Goal: Task Accomplishment & Management: Complete application form

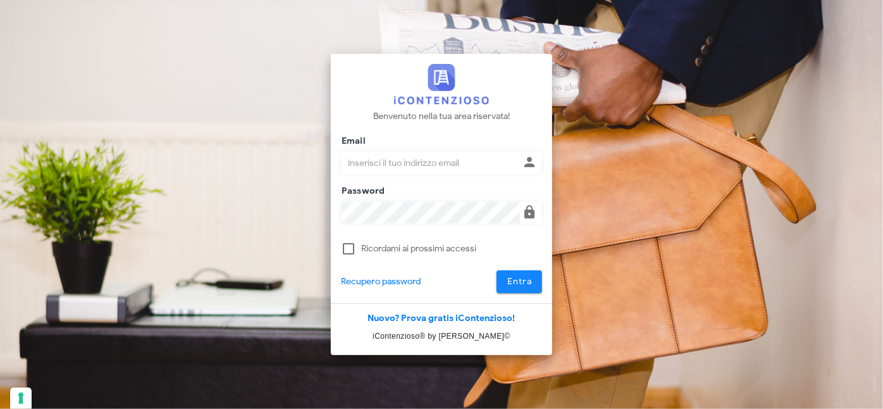
type input "[PERSON_NAME][EMAIL_ADDRESS][DOMAIN_NAME]"
click at [521, 280] on span "Entra" at bounding box center [520, 281] width 26 height 11
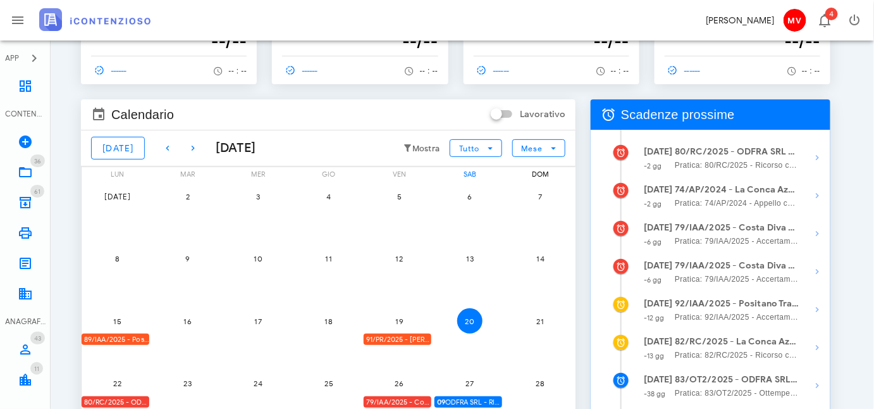
scroll to position [57, 0]
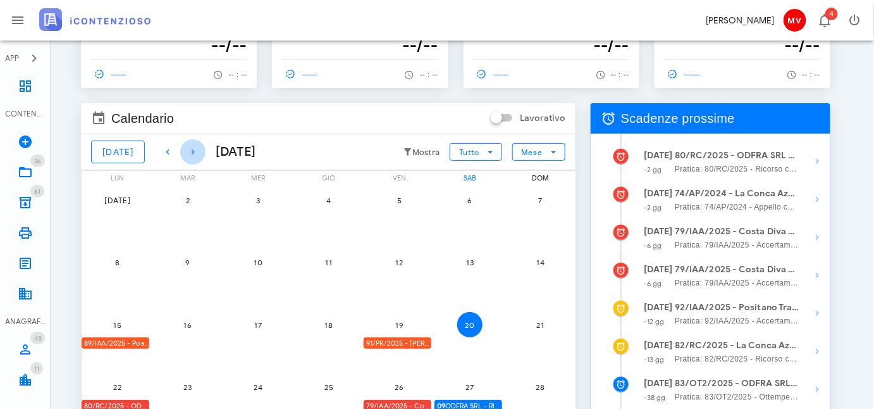
click at [185, 149] on icon "button" at bounding box center [192, 151] width 15 height 15
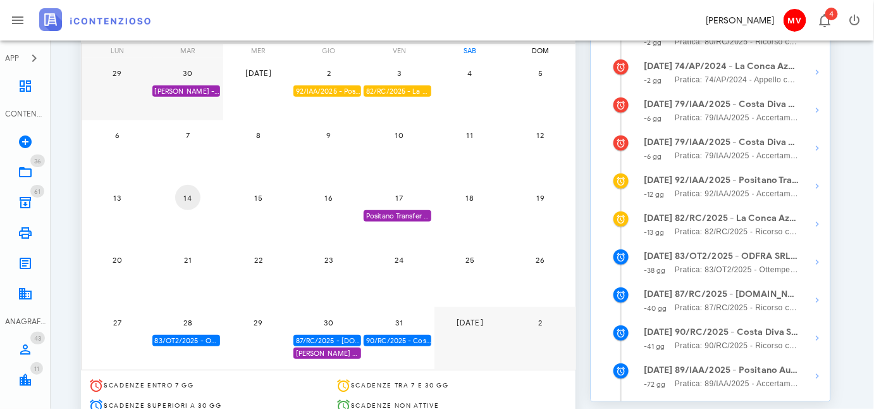
scroll to position [74, 0]
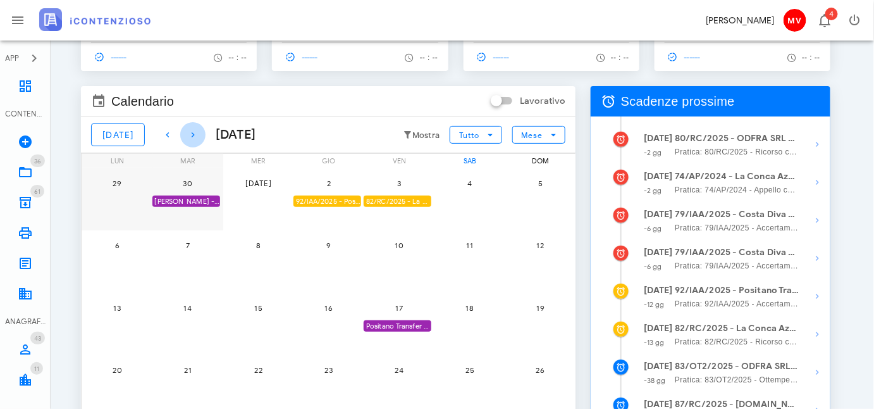
click at [185, 131] on icon "button" at bounding box center [192, 134] width 15 height 15
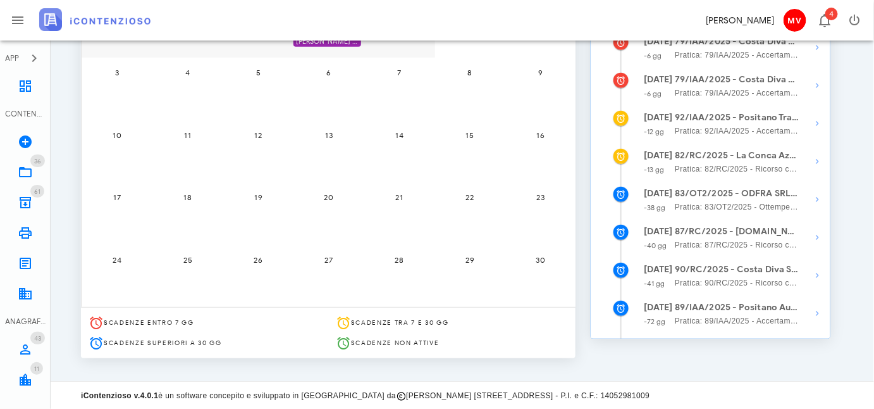
scroll to position [189, 0]
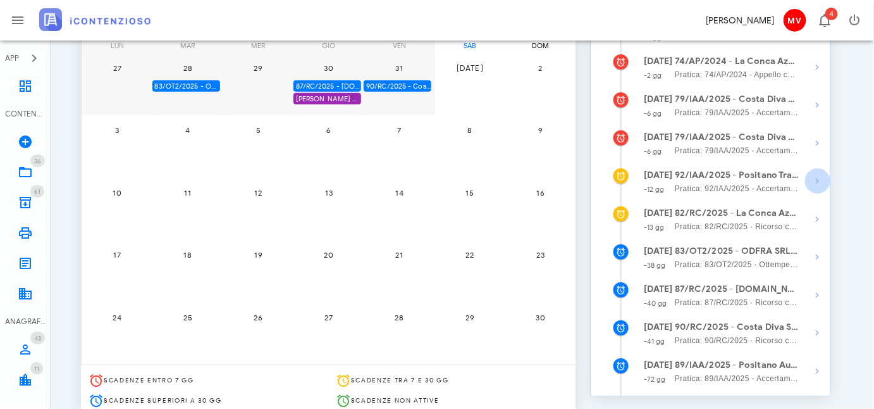
click at [818, 180] on icon "button" at bounding box center [817, 180] width 15 height 15
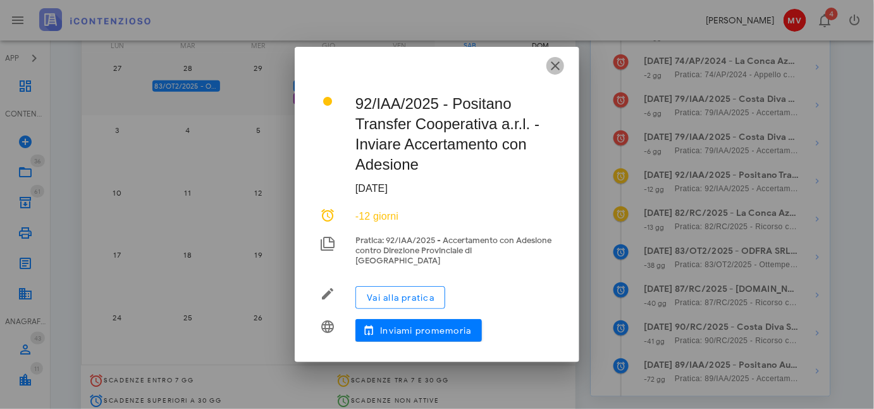
click at [555, 71] on icon "button" at bounding box center [555, 65] width 15 height 15
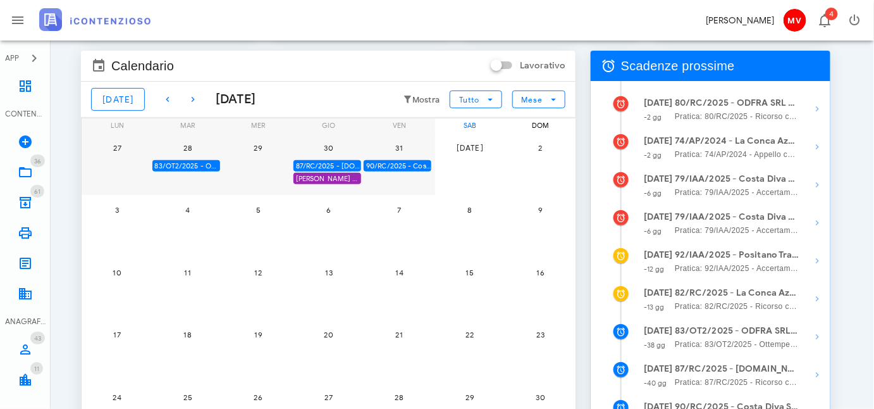
scroll to position [74, 0]
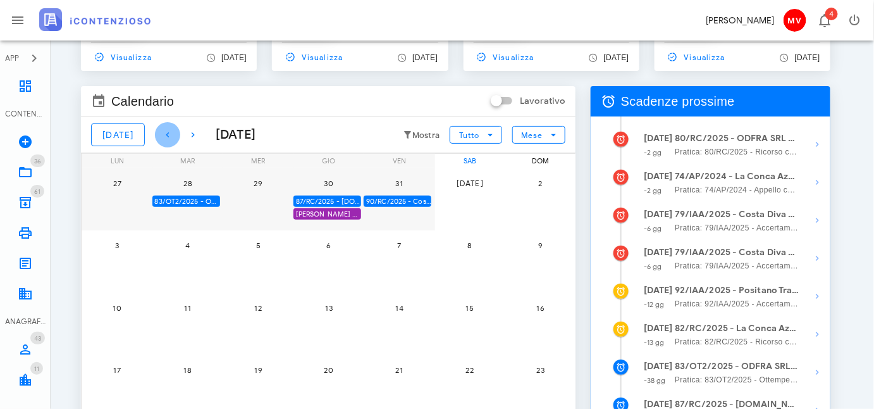
click at [160, 132] on icon "button" at bounding box center [167, 134] width 15 height 15
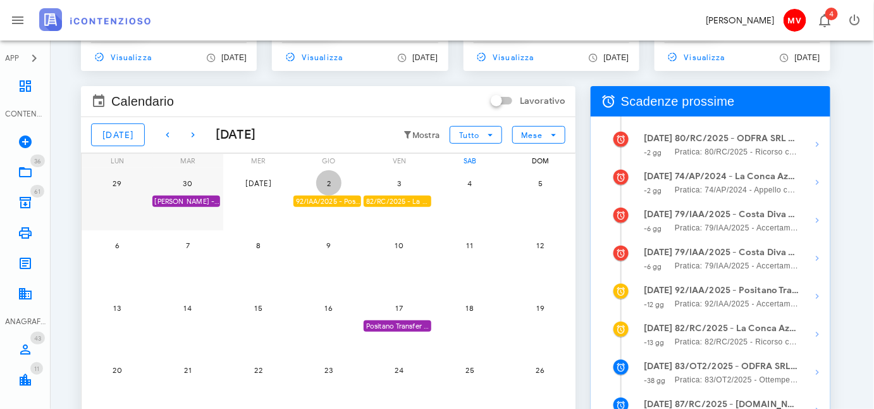
click at [324, 192] on button "2" at bounding box center [328, 182] width 25 height 25
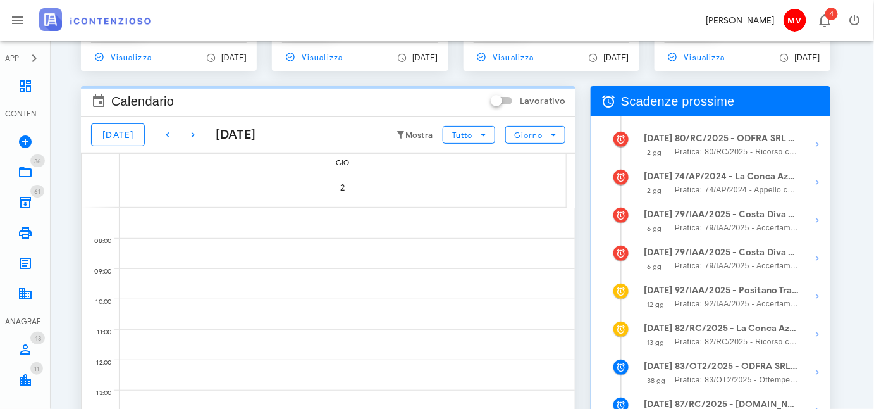
click at [324, 192] on div "2" at bounding box center [343, 188] width 447 height 37
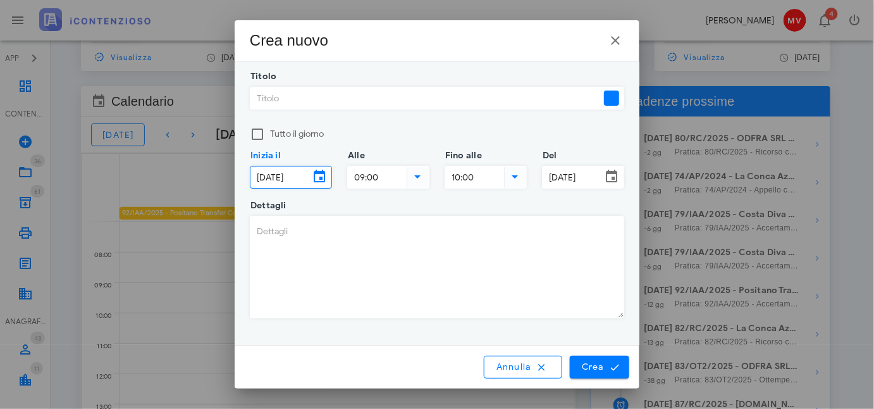
click at [257, 175] on input "02/10/2025" at bounding box center [279, 177] width 59 height 22
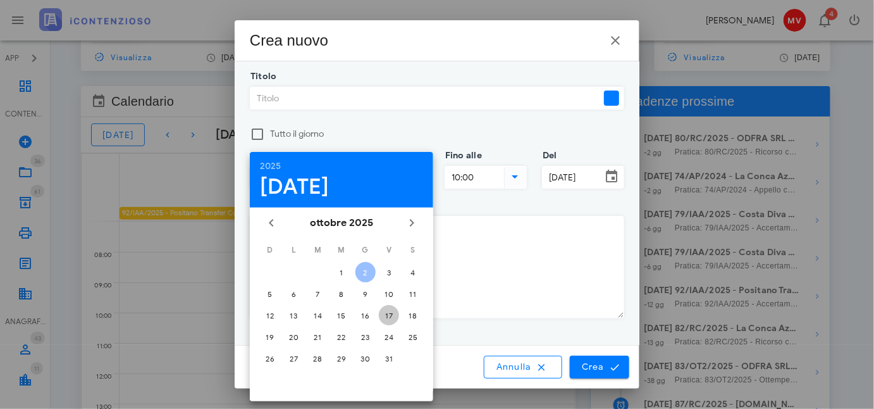
click at [388, 311] on div "17" at bounding box center [389, 315] width 20 height 9
type input "17/10/2025"
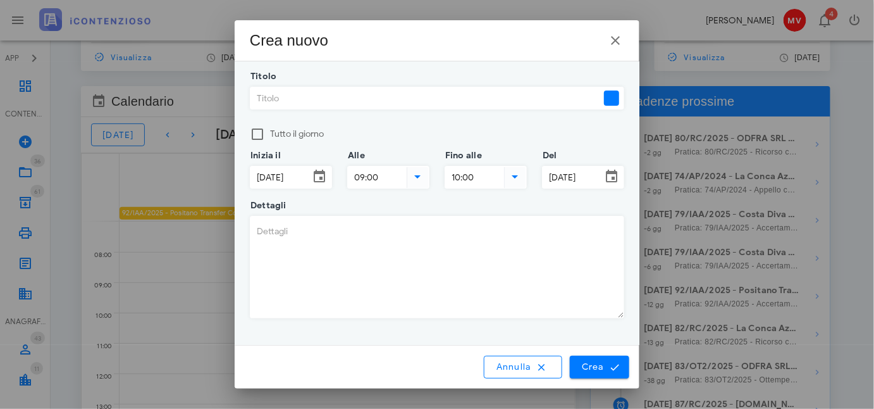
click at [547, 175] on input "02/10/2025" at bounding box center [572, 177] width 59 height 22
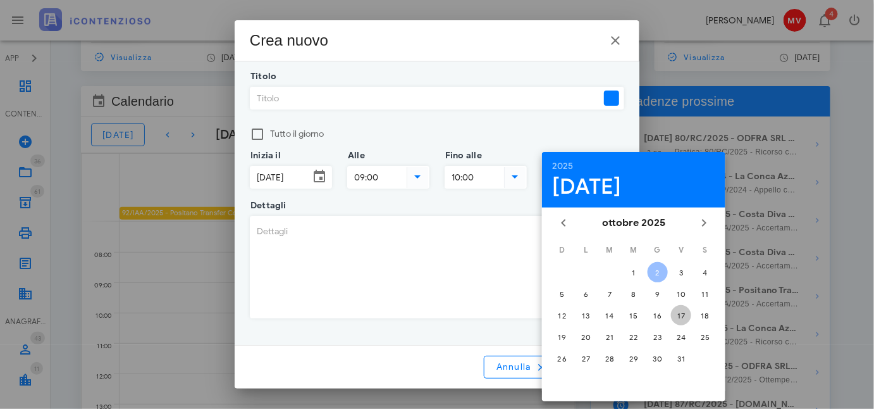
click at [680, 311] on div "17" at bounding box center [681, 315] width 20 height 9
type input "17/10/2025"
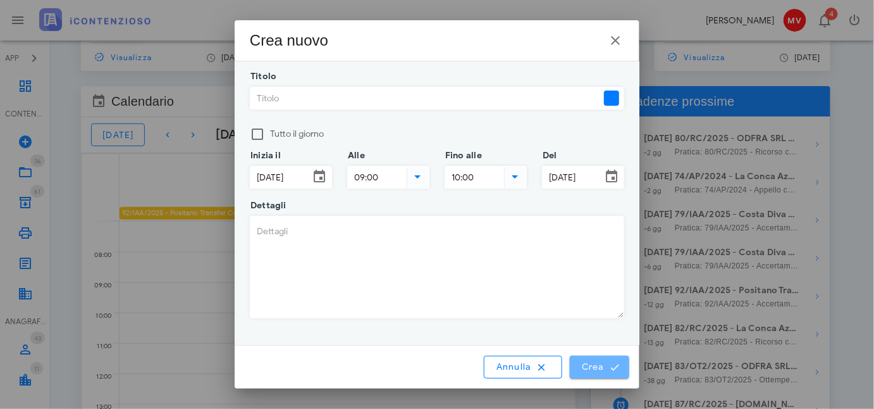
click at [598, 369] on span "Crea" at bounding box center [599, 366] width 37 height 11
click at [256, 96] on input "Titolo" at bounding box center [425, 98] width 351 height 22
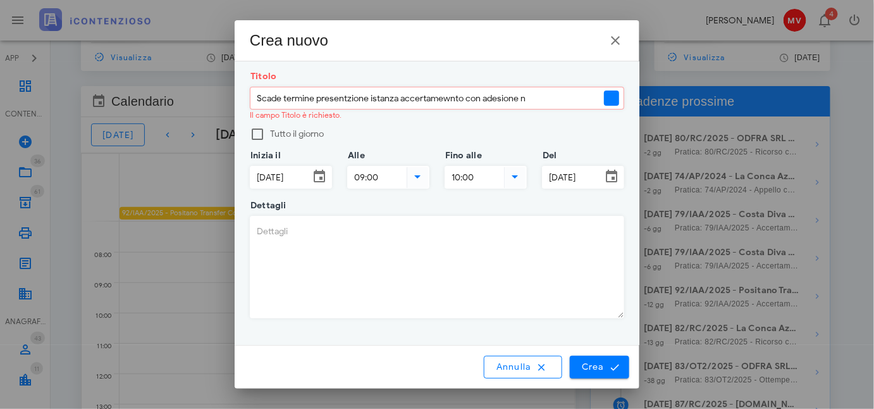
click at [345, 102] on input "Scade termine presentzione istanza accertamewnto con adesione n" at bounding box center [425, 98] width 351 height 22
drag, startPoint x: 448, startPoint y: 94, endPoint x: 464, endPoint y: 118, distance: 28.2
click at [451, 99] on input "Scade termine presentazione istanza accertamewnto con adesione n" at bounding box center [425, 98] width 351 height 22
click at [517, 103] on input "Scade termine presentazione istanza accertamento con adesione n" at bounding box center [425, 98] width 351 height 22
type input "Scade termine presentazione istanza accertamento con adesione"
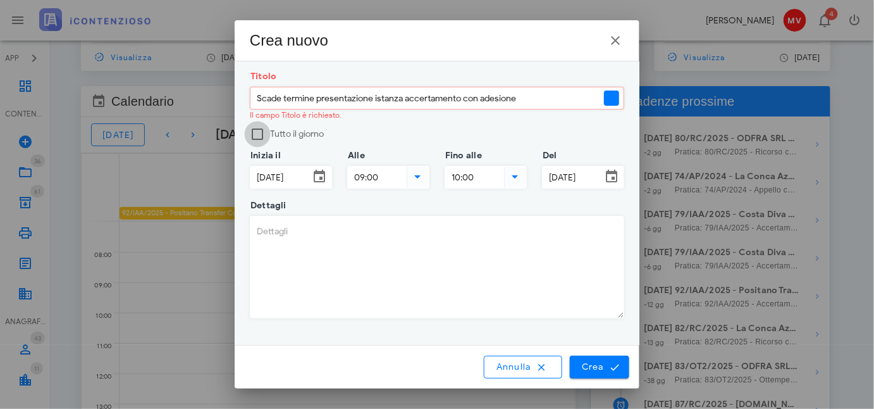
click at [256, 136] on div at bounding box center [258, 134] width 22 height 22
click at [591, 369] on span "Crea" at bounding box center [599, 366] width 37 height 11
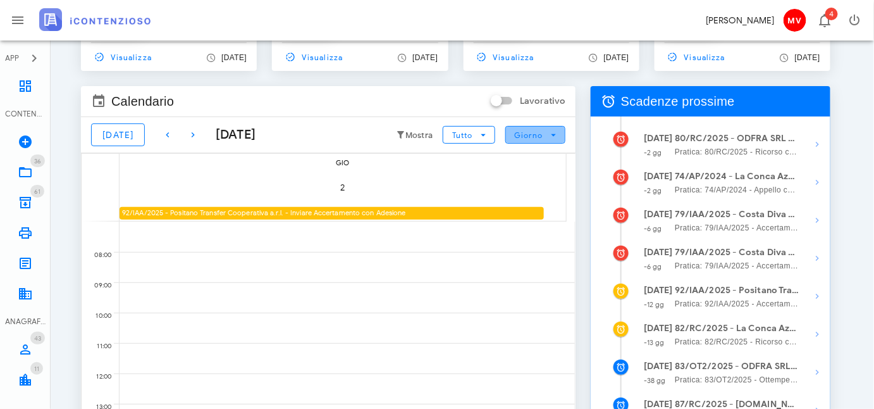
click at [556, 132] on icon "button" at bounding box center [553, 134] width 11 height 11
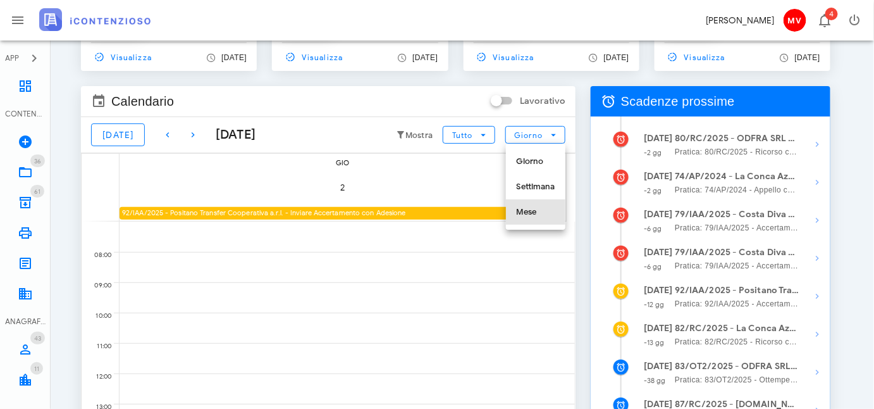
click at [534, 207] on div "Mese" at bounding box center [535, 212] width 39 height 10
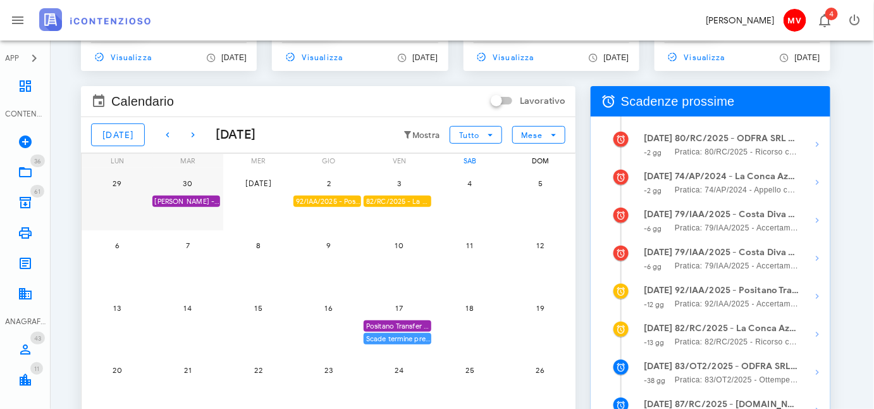
click at [404, 337] on div "Scade termine presentazione istanza accertamento con adesione" at bounding box center [398, 339] width 68 height 12
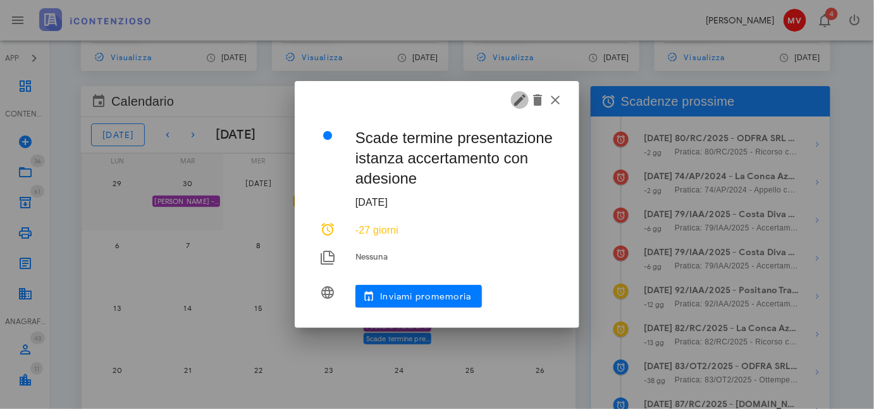
click at [519, 99] on icon "button" at bounding box center [519, 99] width 15 height 15
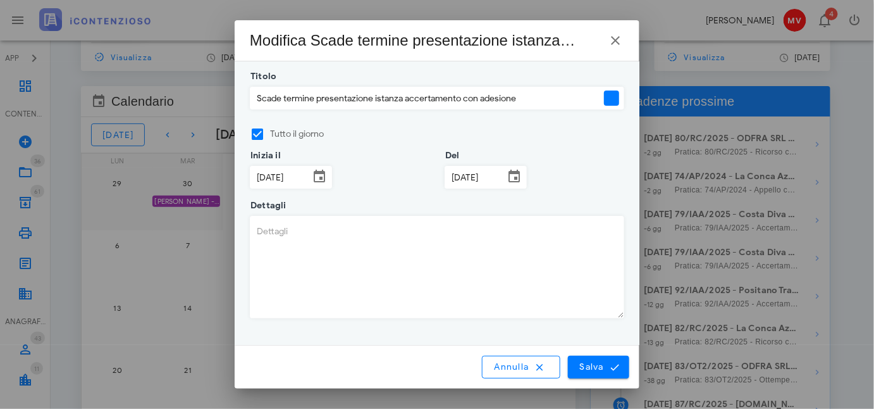
click at [613, 95] on div at bounding box center [611, 97] width 15 height 15
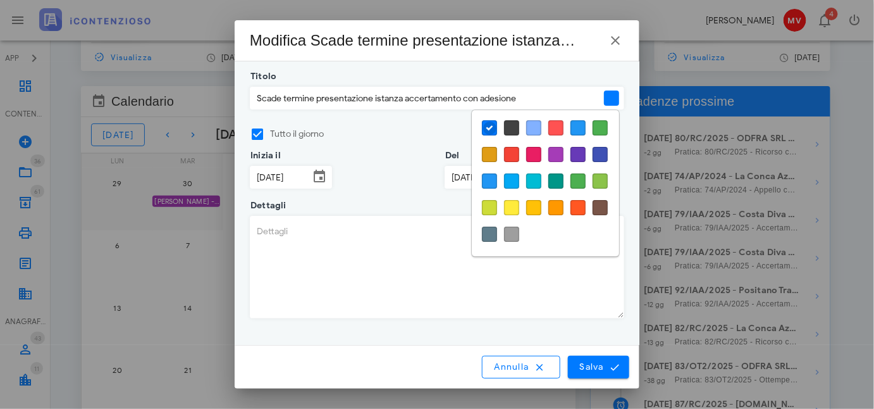
click at [555, 153] on div at bounding box center [555, 154] width 15 height 15
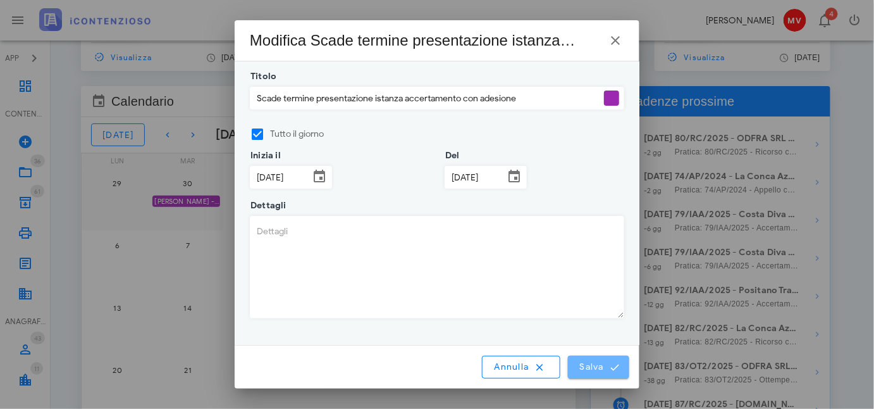
click at [596, 367] on span "Salva" at bounding box center [598, 366] width 39 height 11
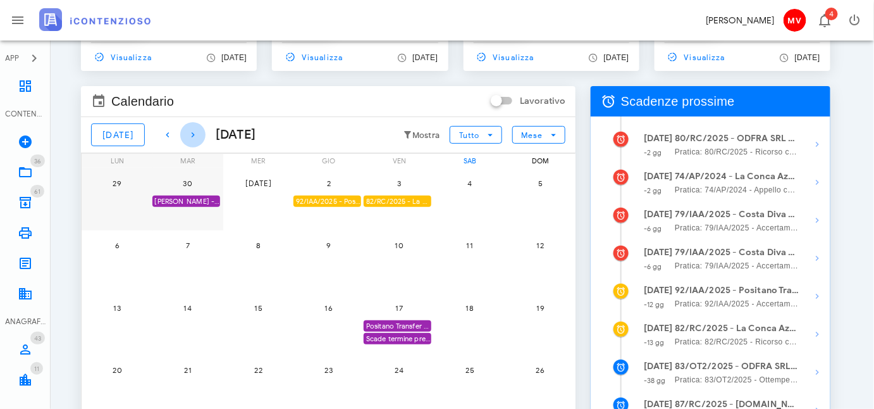
click at [185, 134] on icon "button" at bounding box center [192, 134] width 15 height 15
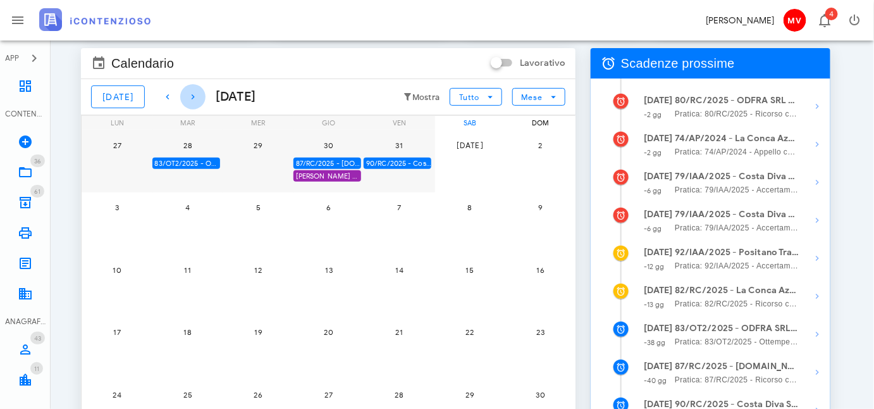
scroll to position [132, 0]
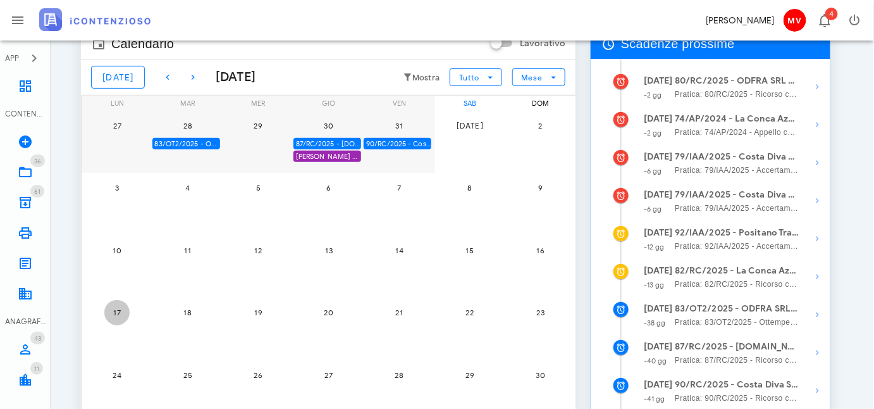
click at [114, 311] on span "17" at bounding box center [116, 311] width 25 height 9
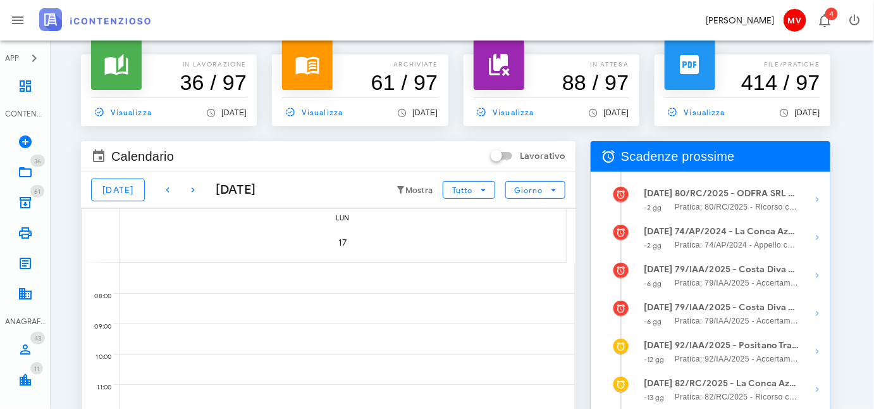
scroll to position [16, 0]
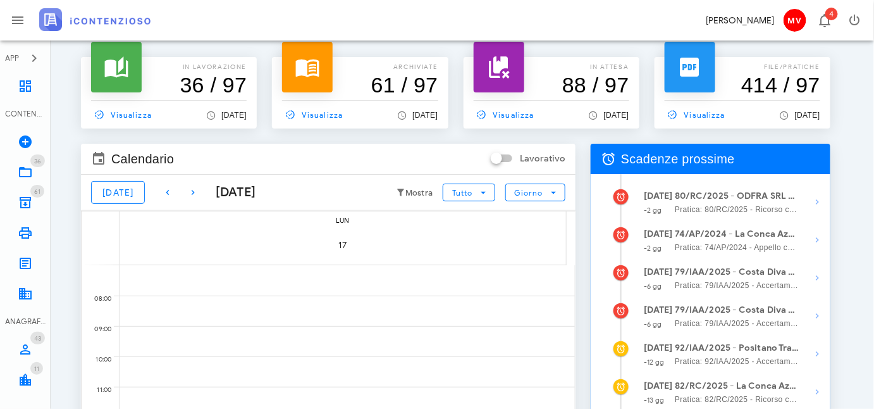
click at [171, 254] on div "17" at bounding box center [343, 245] width 447 height 37
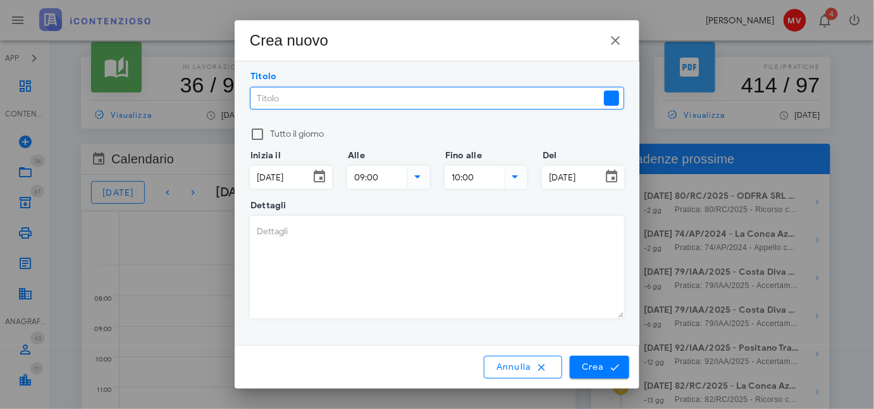
click at [256, 94] on input "Titolo" at bounding box center [425, 98] width 351 height 22
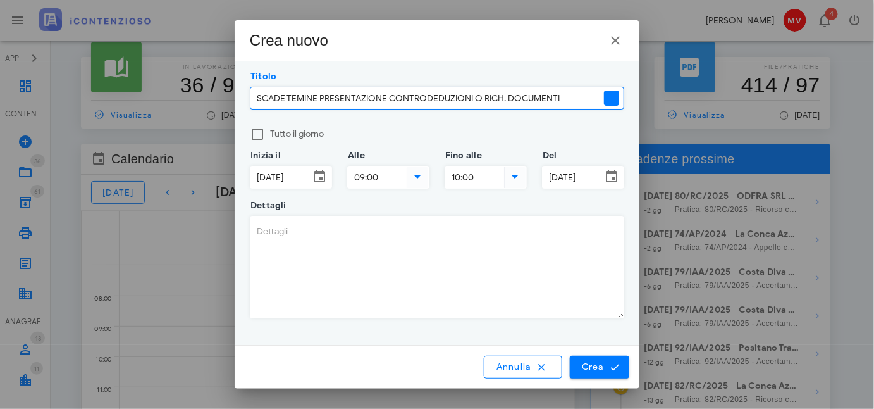
click at [615, 96] on div at bounding box center [611, 97] width 15 height 15
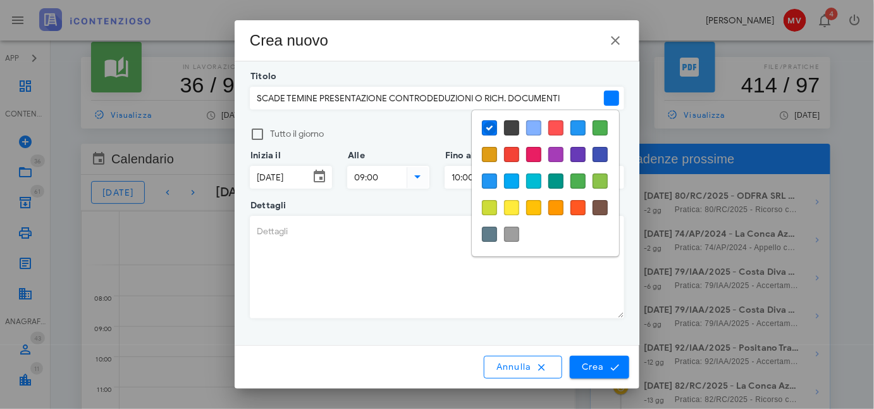
click at [558, 153] on div at bounding box center [555, 154] width 15 height 15
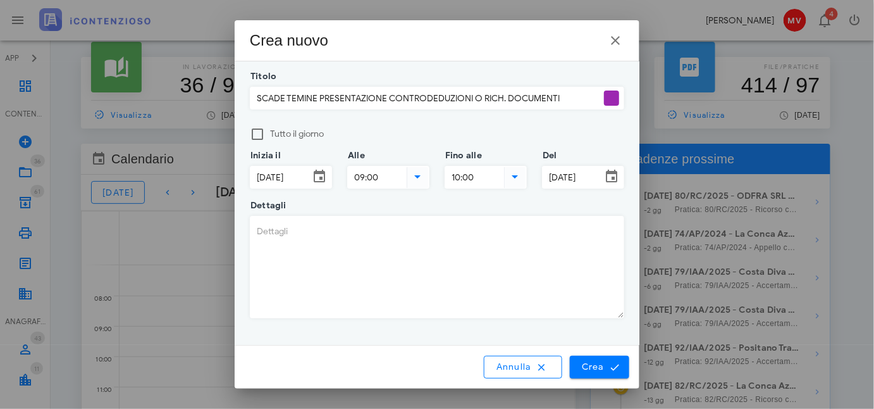
click at [254, 94] on input "SCADE TEMINE PRESENTAZIONE CONTRODEDUZIONI O RICH. DOCUMENTI" at bounding box center [425, 98] width 351 height 22
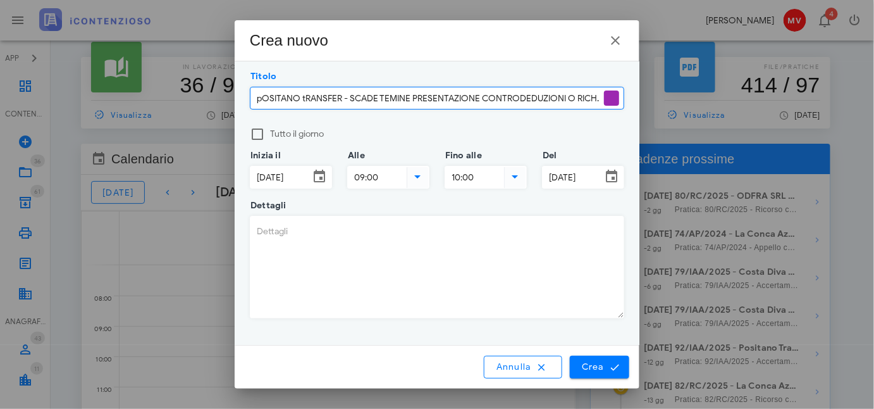
drag, startPoint x: 257, startPoint y: 101, endPoint x: 263, endPoint y: 146, distance: 46.0
click at [257, 101] on input "pOSITANO tRANSFER - SCADE TEMINE PRESENTAZIONE CONTRODEDUZIONI O RICH. DOCUMENTI" at bounding box center [425, 98] width 351 height 22
click at [303, 97] on input "POSITANO tRANSFER - SCADE TEMINE PRESENTAZIONE CONTRODEDUZIONI O RICH. DOCUMENTI" at bounding box center [425, 98] width 351 height 22
type input "POSITANO TRANSFER - SCADE TEMINE PRESENTAZIONE CONTRODEDUZIONI O RICH. DOCUMENTI"
click at [595, 364] on span "Crea" at bounding box center [599, 366] width 37 height 11
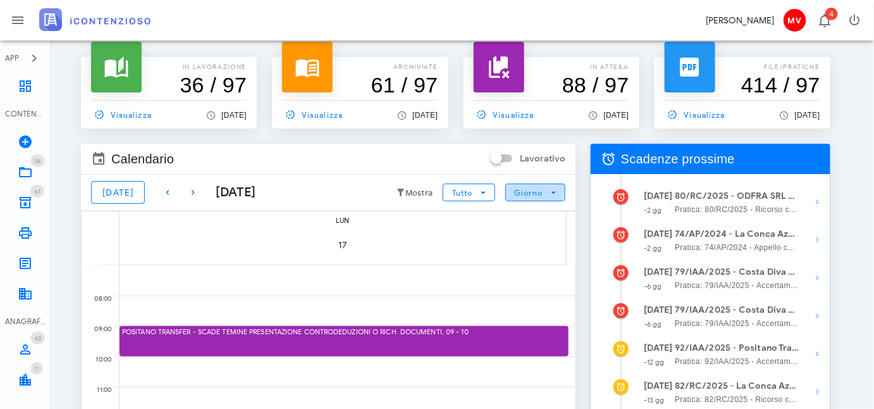
click at [557, 188] on icon "button" at bounding box center [553, 192] width 11 height 11
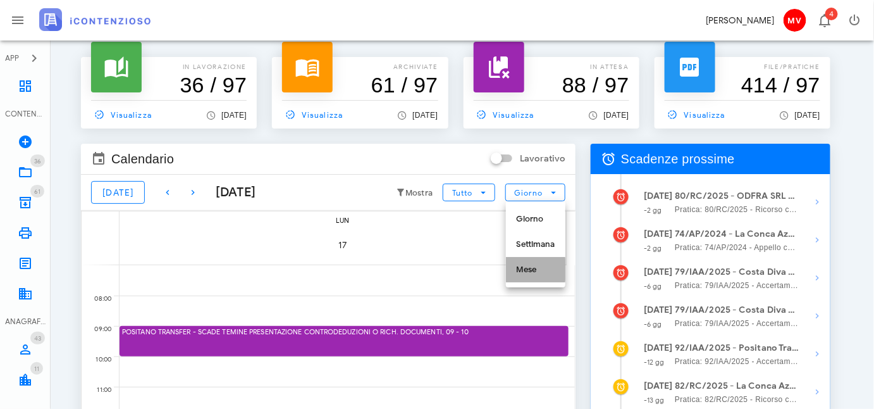
click at [529, 268] on div "Mese" at bounding box center [535, 269] width 39 height 10
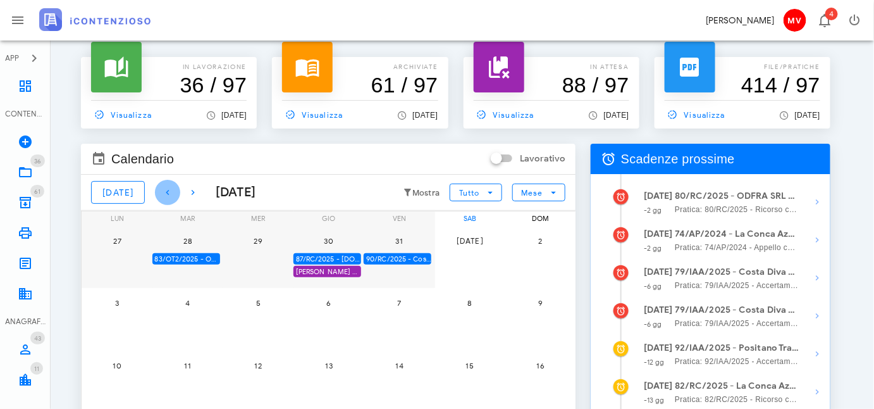
click at [160, 192] on icon "button" at bounding box center [167, 192] width 15 height 15
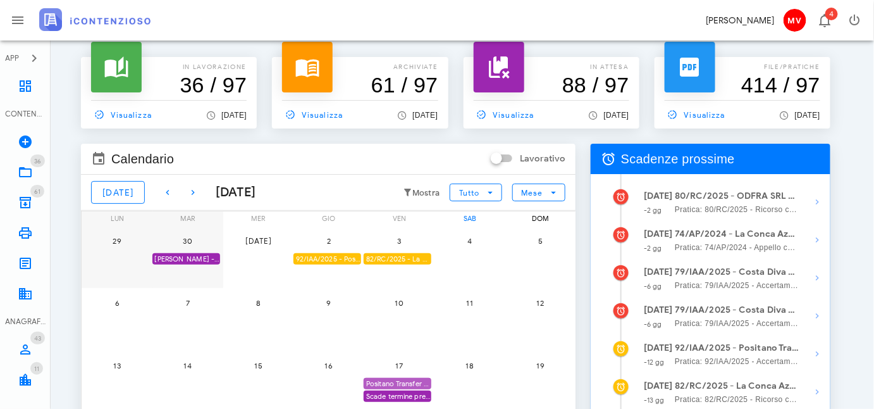
click at [404, 382] on div "Positano Transfer Coop. - SCADE 1^ istanza accertamento con adesione" at bounding box center [398, 384] width 68 height 12
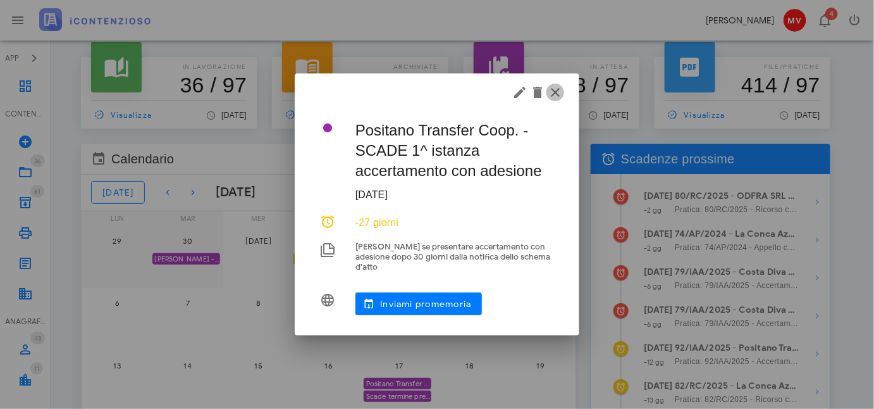
click at [553, 95] on icon "button" at bounding box center [555, 92] width 15 height 15
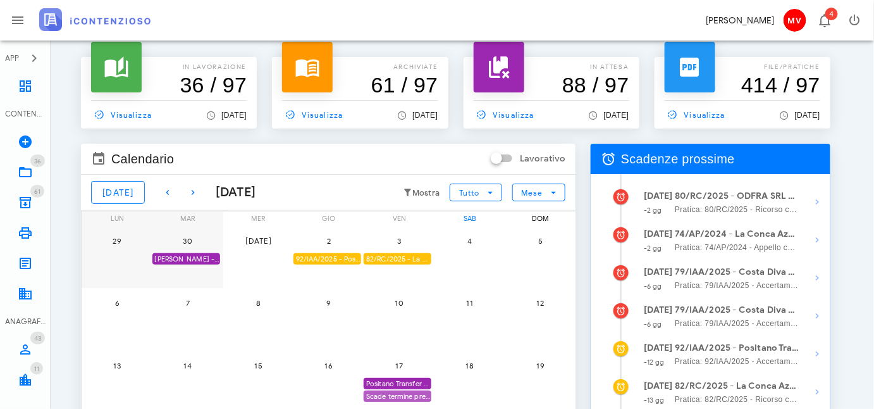
click at [400, 392] on div "Scade termine presentazione istanza accertamento con adesione" at bounding box center [398, 396] width 68 height 12
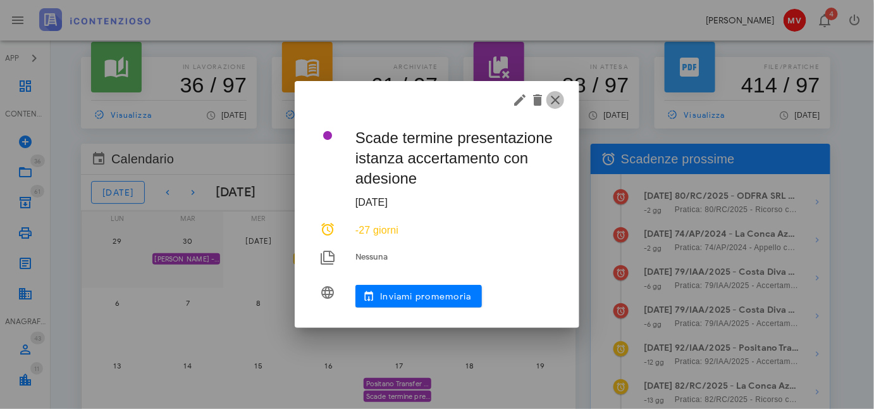
click at [556, 99] on icon "button" at bounding box center [555, 99] width 15 height 15
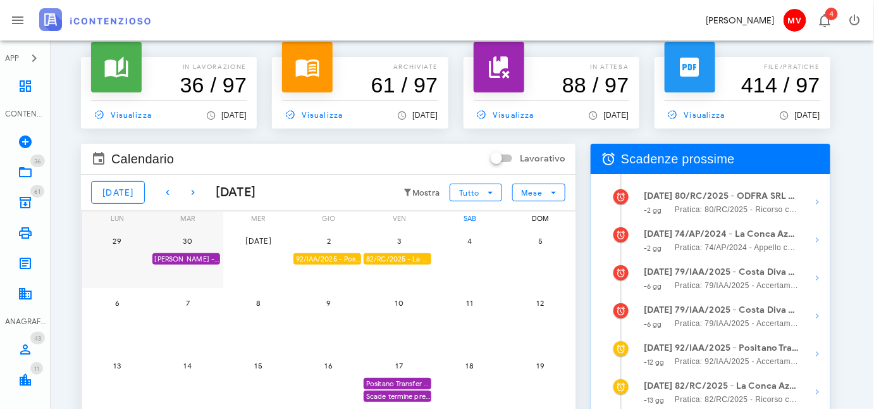
click at [373, 394] on div "Scade termine presentazione istanza accertamento con adesione" at bounding box center [398, 396] width 68 height 12
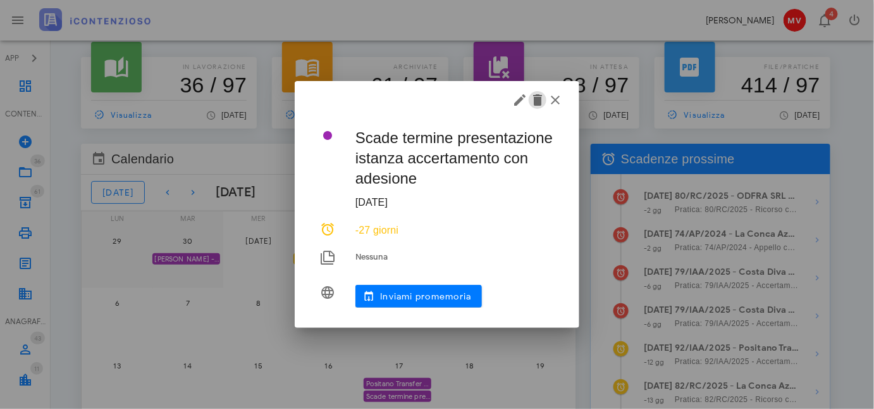
click at [540, 99] on icon "button" at bounding box center [537, 99] width 15 height 15
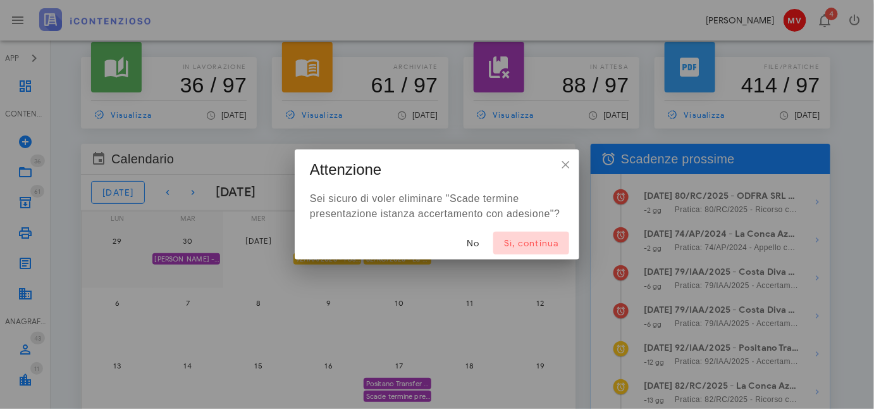
click at [530, 242] on span "Sì, continua" at bounding box center [532, 243] width 56 height 11
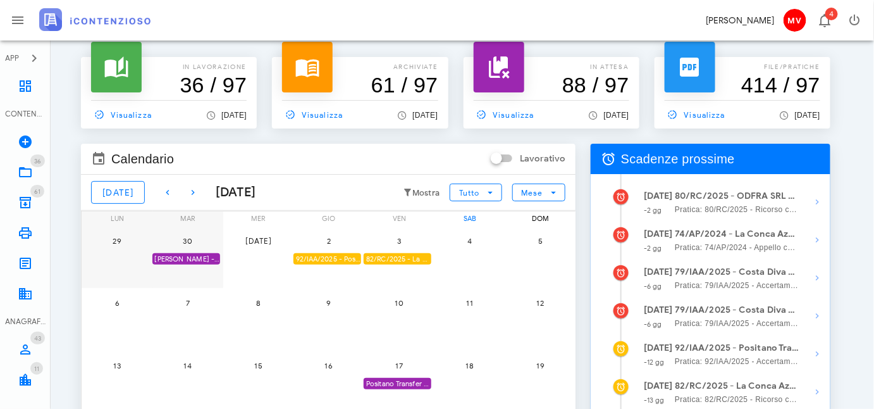
click at [173, 254] on div "[PERSON_NAME] - Comunicazione Schema d'atto notificato il [DATE] anno 2019" at bounding box center [186, 259] width 68 height 12
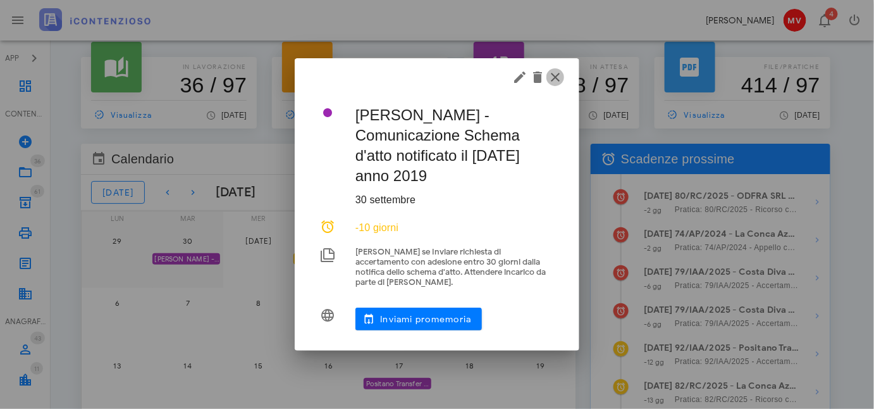
click at [558, 78] on icon "button" at bounding box center [555, 77] width 15 height 15
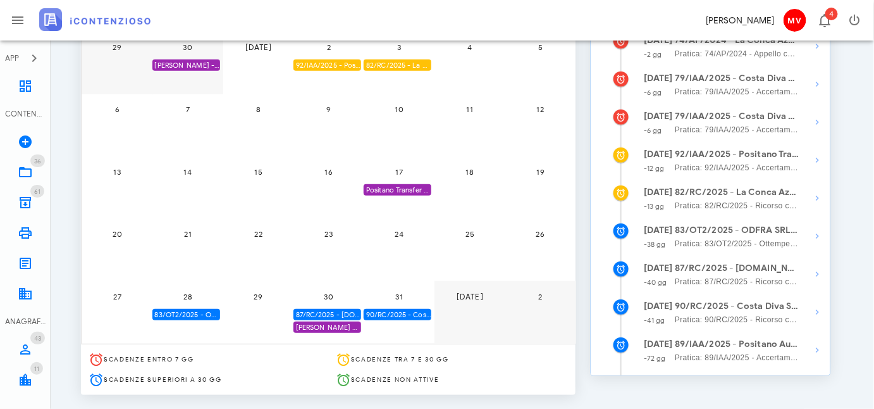
scroll to position [230, 0]
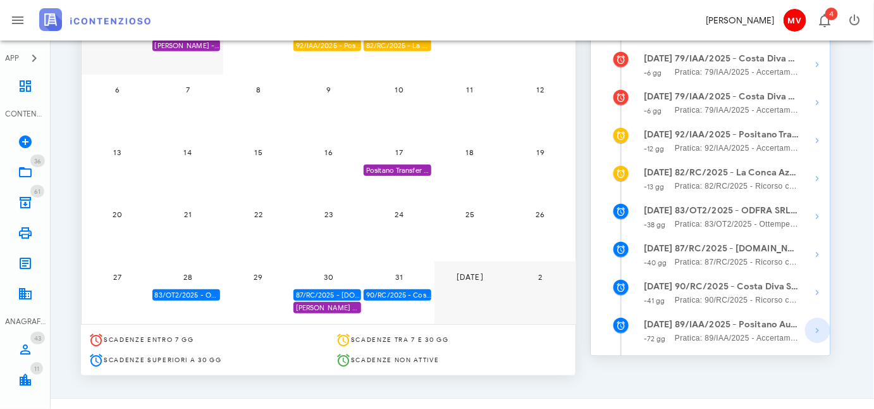
click at [817, 332] on icon "button" at bounding box center [817, 330] width 15 height 15
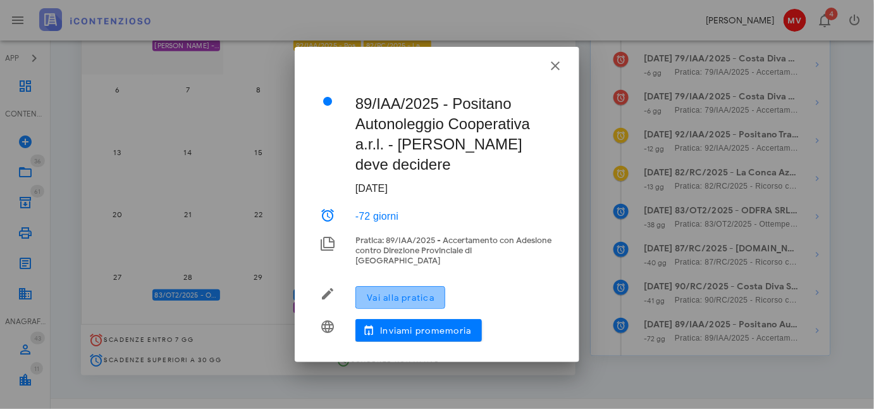
click at [390, 292] on span "Vai alla pratica" at bounding box center [400, 297] width 68 height 11
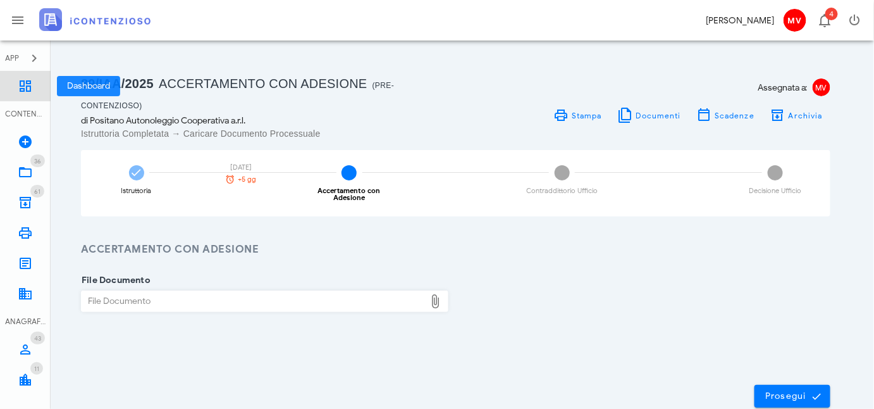
click at [24, 89] on icon at bounding box center [25, 85] width 15 height 15
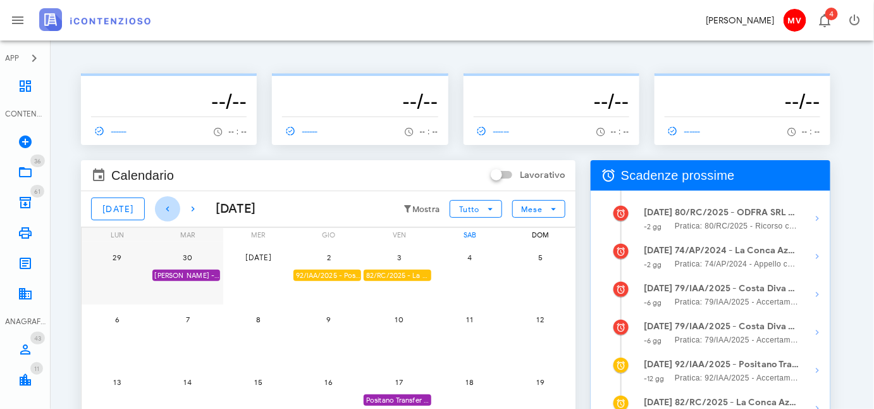
click at [160, 206] on icon "button" at bounding box center [167, 208] width 15 height 15
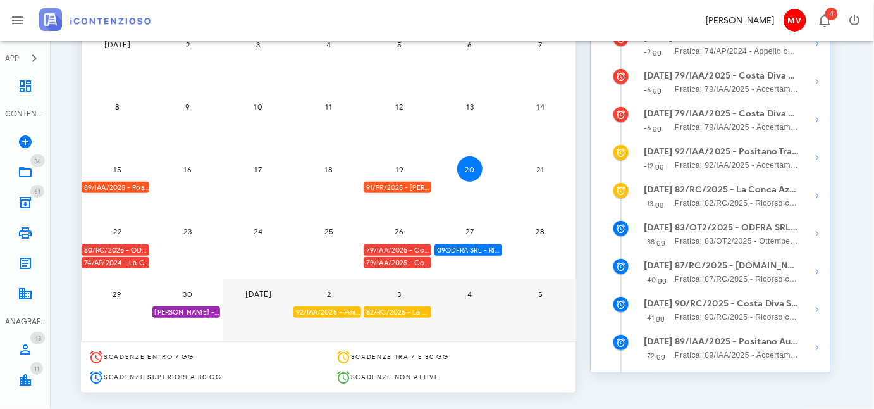
scroll to position [230, 0]
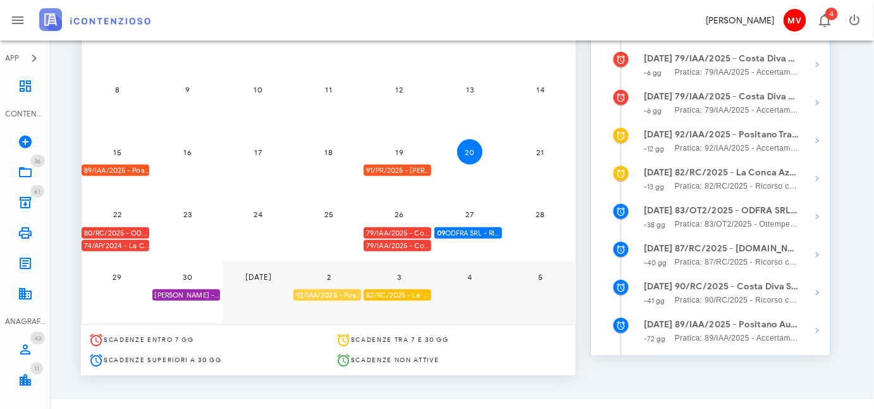
click at [335, 290] on div "92/IAA/2025 - Positano Transfer Cooperativa a.r.l. - Inviare Accertamento con A…" at bounding box center [327, 295] width 68 height 12
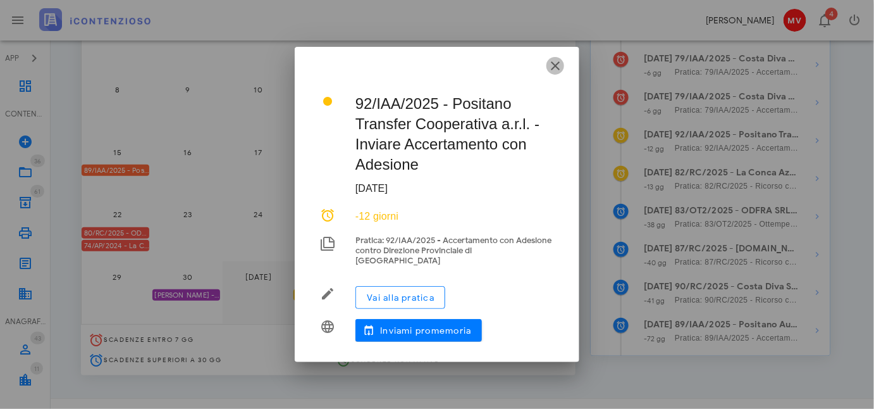
click at [553, 67] on icon "button" at bounding box center [555, 65] width 15 height 15
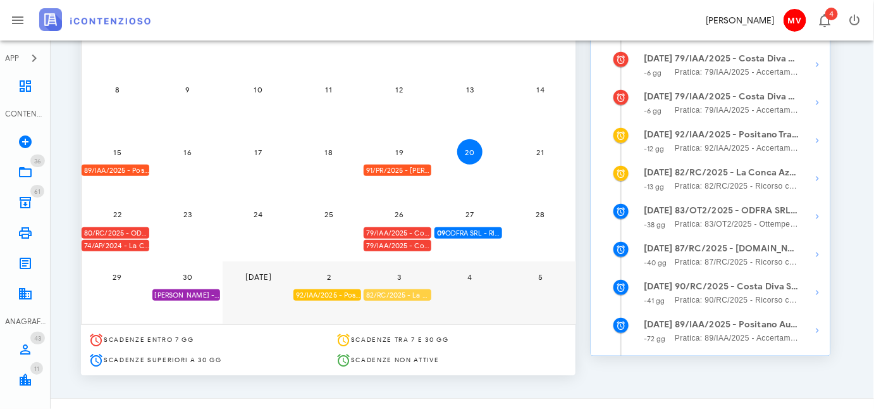
click at [409, 291] on div "82/RC/2025 - La Conca Azzurra S.r.l. - Inviare Ricorso" at bounding box center [398, 295] width 68 height 12
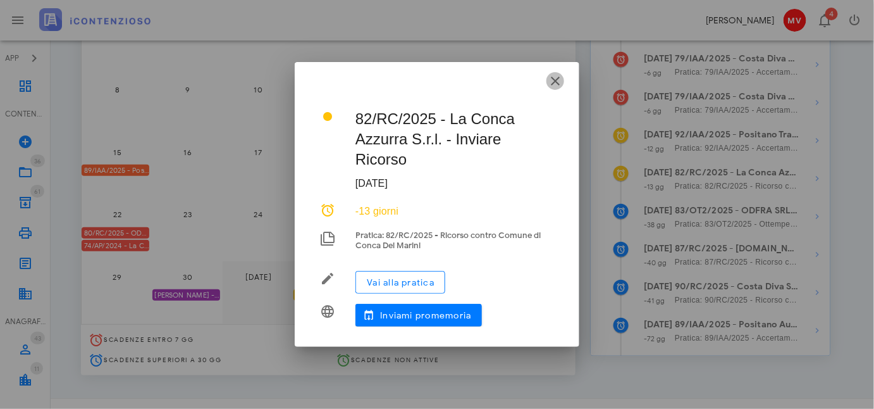
click at [559, 84] on icon "button" at bounding box center [555, 80] width 15 height 15
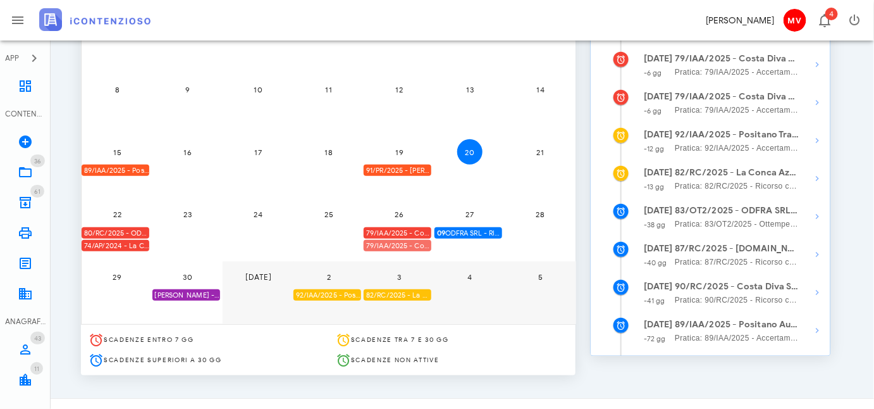
click at [417, 245] on div "79/IAA/2025 - Costa Diva Srls - Scadenza per fare Ricorso" at bounding box center [398, 246] width 68 height 12
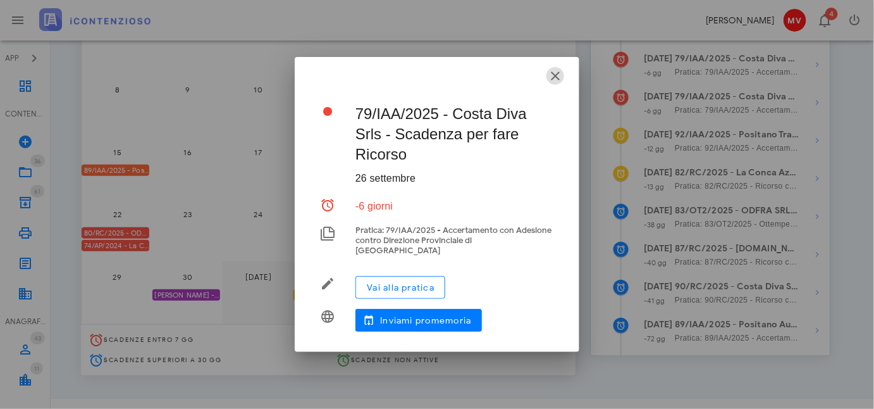
click at [557, 77] on icon "button" at bounding box center [555, 75] width 15 height 15
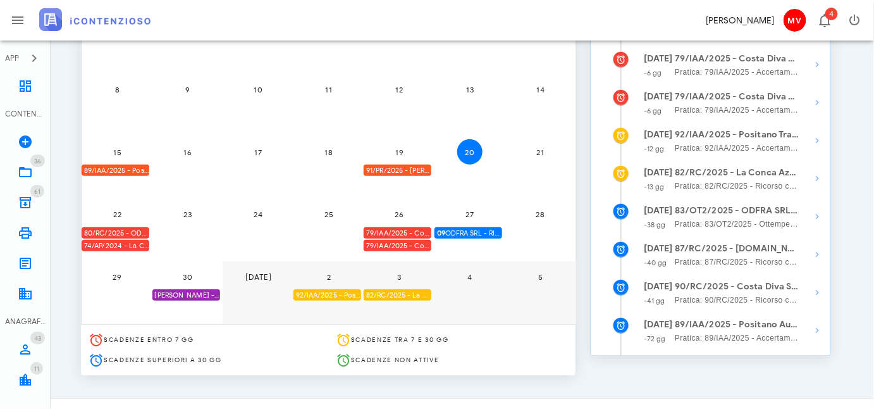
click at [417, 233] on div "79/IAA/2025 - Costa Diva Srls - Ufficio deve decidere" at bounding box center [398, 233] width 68 height 12
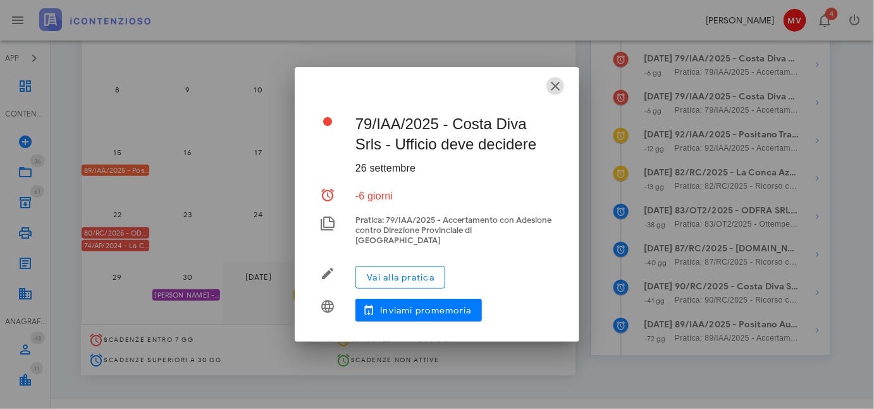
click at [556, 85] on icon "button" at bounding box center [555, 85] width 15 height 15
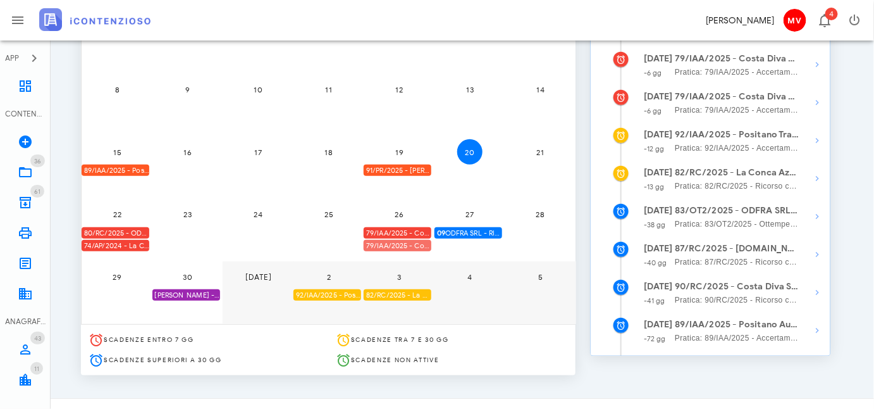
click at [410, 242] on div "79/IAA/2025 - Costa Diva Srls - Scadenza per fare Ricorso" at bounding box center [398, 246] width 68 height 12
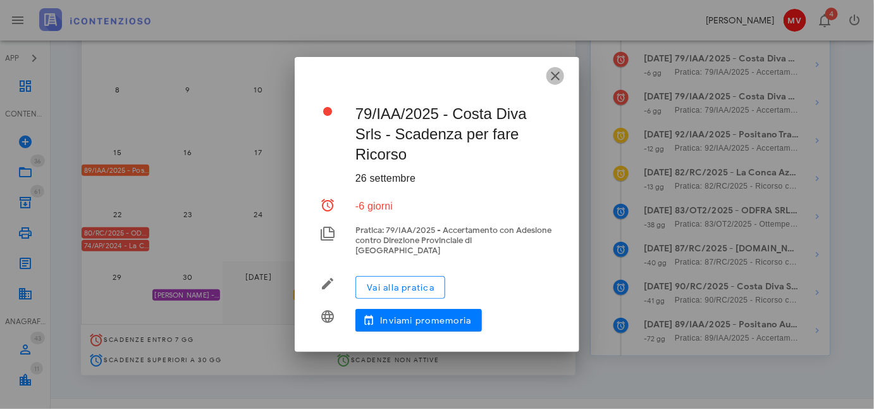
click at [555, 78] on icon "button" at bounding box center [555, 75] width 15 height 15
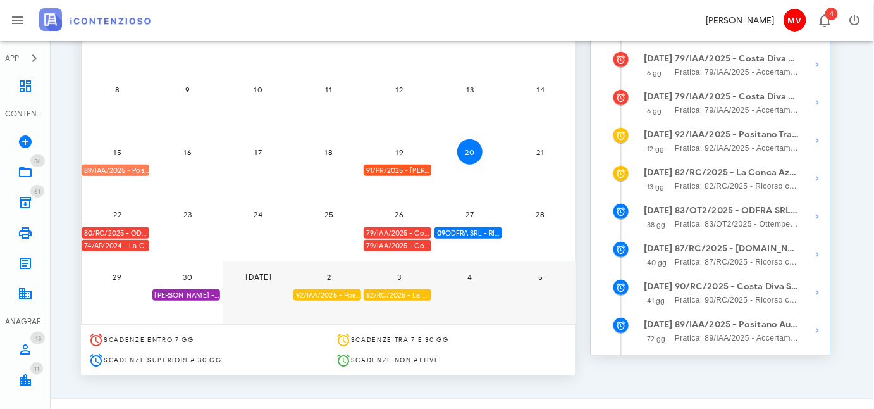
click at [136, 166] on div "89/IAA/2025 - Positano Autonoleggio Cooperativa a.r.l. - Inviare Accertamento c…" at bounding box center [116, 170] width 68 height 12
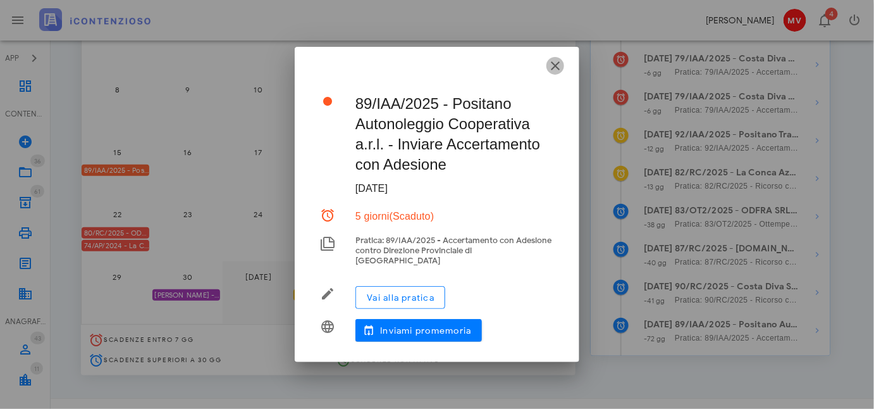
click at [557, 70] on icon "button" at bounding box center [555, 65] width 15 height 15
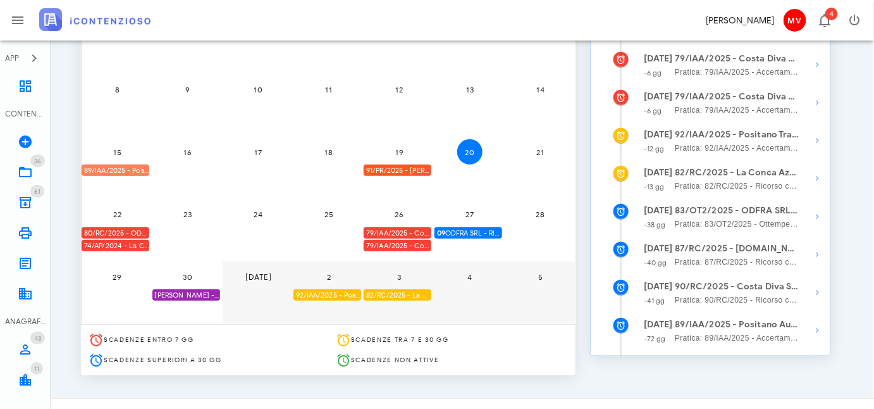
click at [114, 168] on div "89/IAA/2025 - Positano Autonoleggio Cooperativa a.r.l. - Inviare Accertamento c…" at bounding box center [116, 170] width 68 height 12
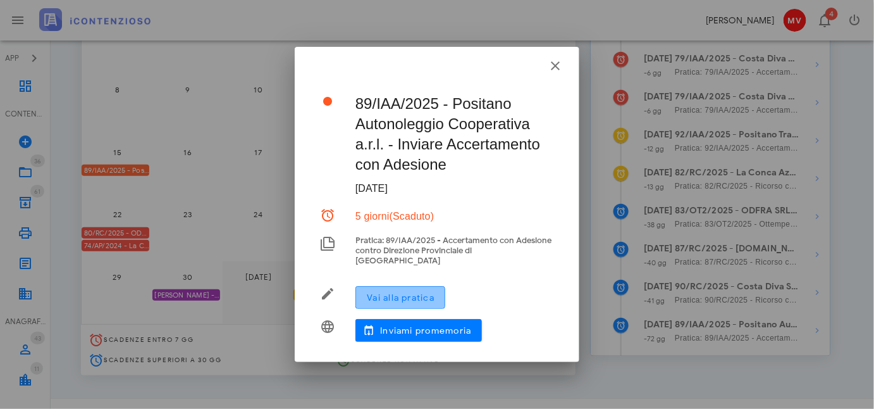
click at [387, 293] on span "Vai alla pratica" at bounding box center [400, 297] width 68 height 11
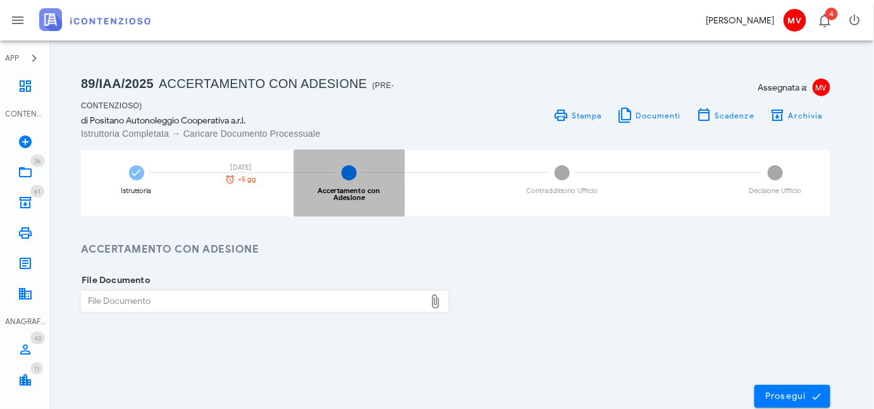
click at [350, 170] on span "2" at bounding box center [349, 172] width 15 height 15
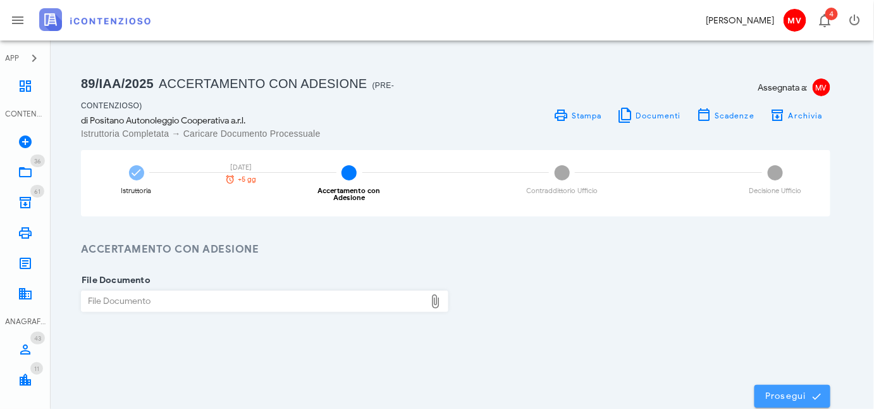
click at [782, 397] on span "Prosegui" at bounding box center [793, 395] width 56 height 11
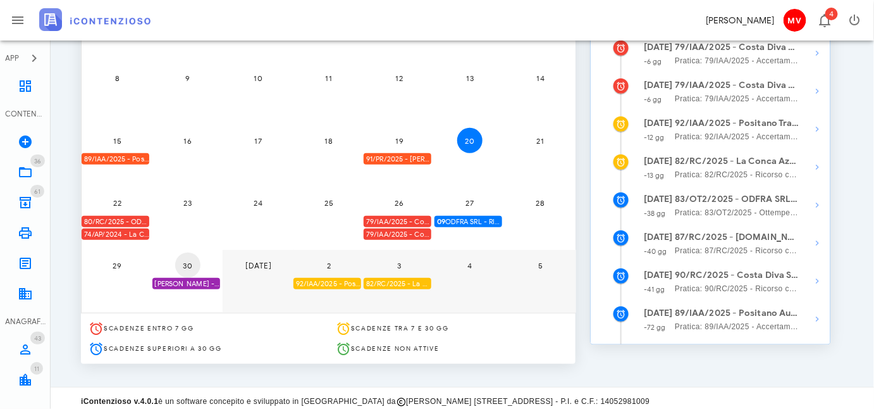
scroll to position [247, 0]
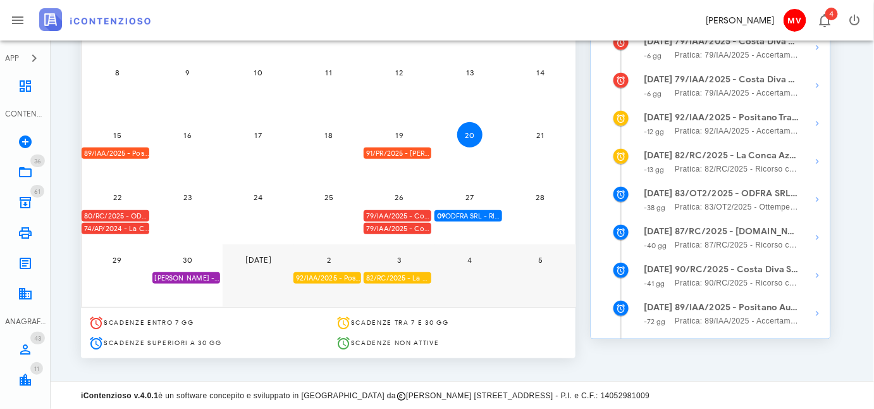
click at [186, 283] on div "30 Cappotto Angela - Comunicazione Schema d'atto notificato il 20/08/25 anno 20…" at bounding box center [187, 275] width 71 height 63
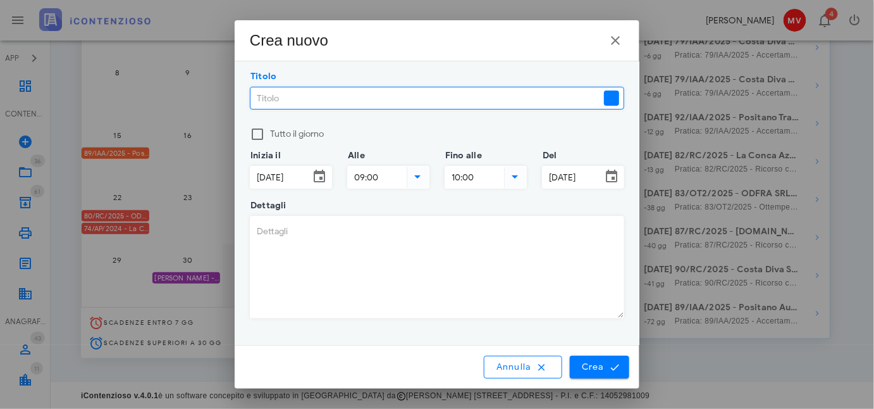
click at [254, 93] on input "Titolo" at bounding box center [425, 98] width 351 height 22
type input "p"
click at [435, 102] on input "Positano Autonoleggio Coop. scade termine nacc. adesione" at bounding box center [425, 98] width 351 height 22
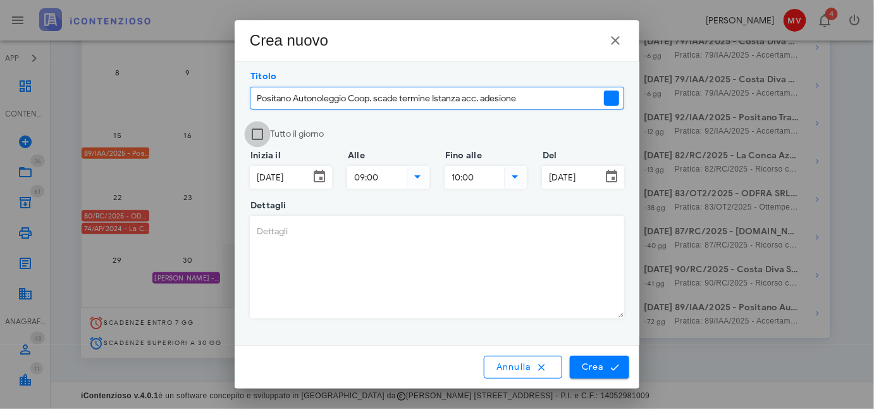
type input "Positano Autonoleggio Coop. scade termine Istanza acc. adesione"
click at [257, 134] on div at bounding box center [258, 134] width 22 height 22
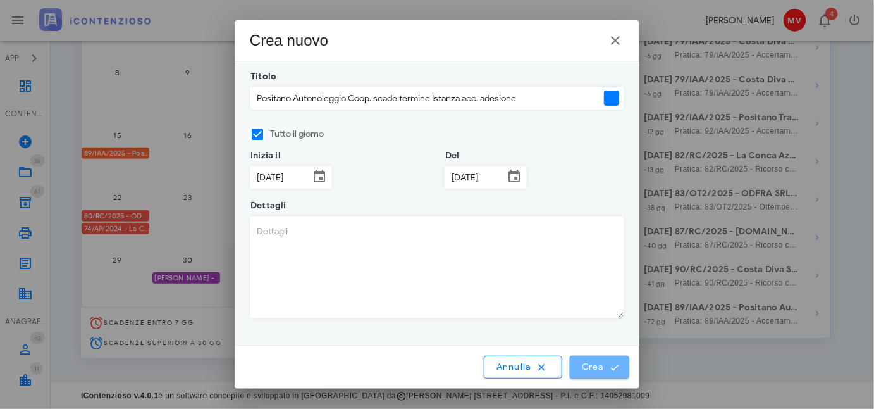
click at [594, 366] on span "Crea" at bounding box center [599, 366] width 37 height 11
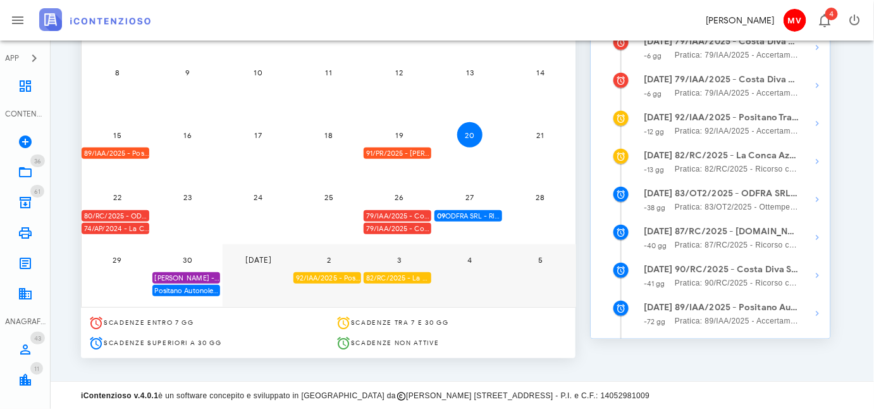
click at [180, 285] on div "Positano Autonoleggio Coop. scade termine Istanza acc. adesione" at bounding box center [186, 291] width 68 height 12
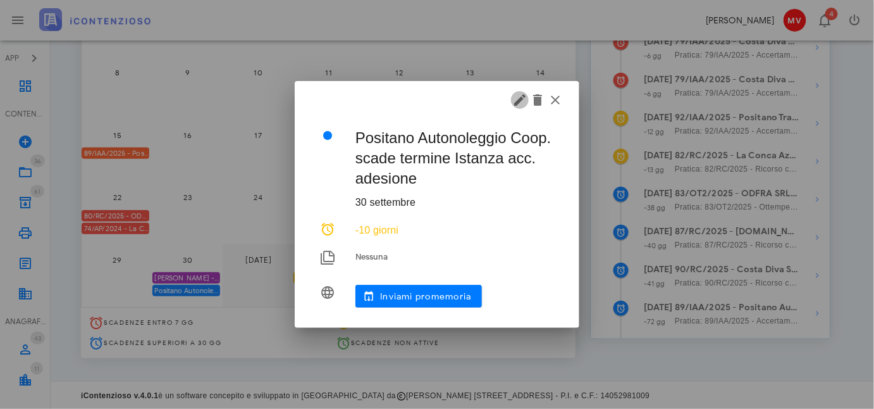
click at [520, 100] on icon "button" at bounding box center [519, 99] width 15 height 15
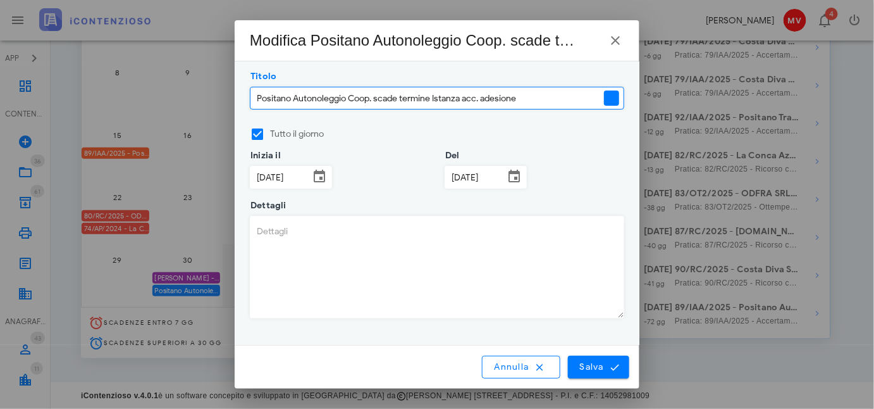
click at [610, 101] on div at bounding box center [611, 97] width 15 height 15
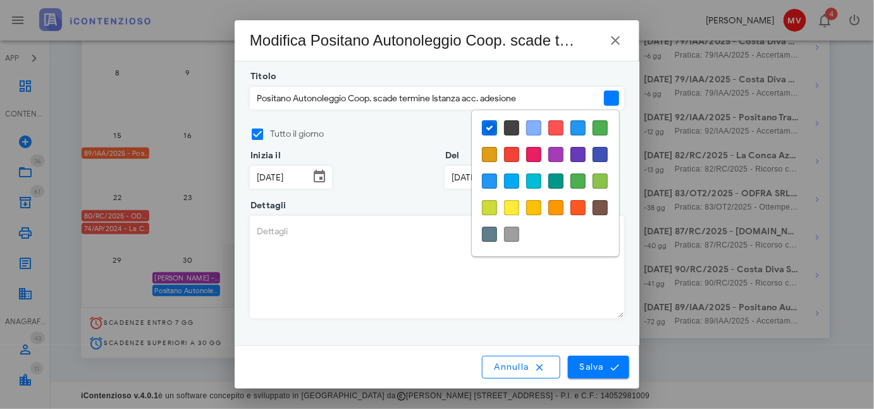
click at [560, 158] on div at bounding box center [555, 154] width 15 height 15
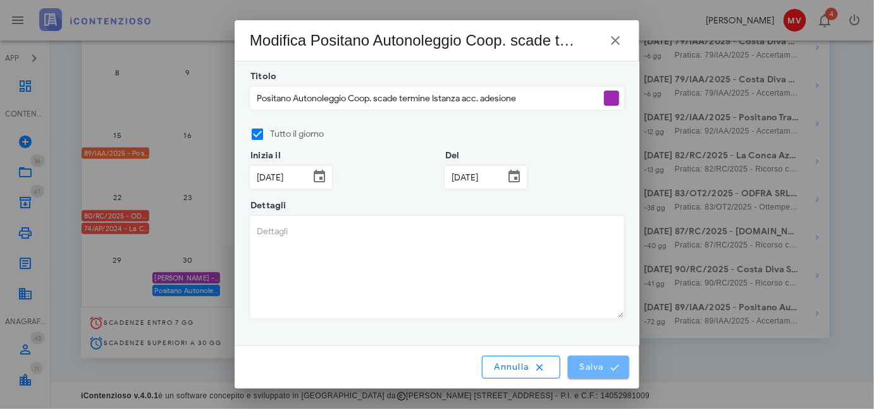
click at [600, 367] on span "Salva" at bounding box center [598, 366] width 39 height 11
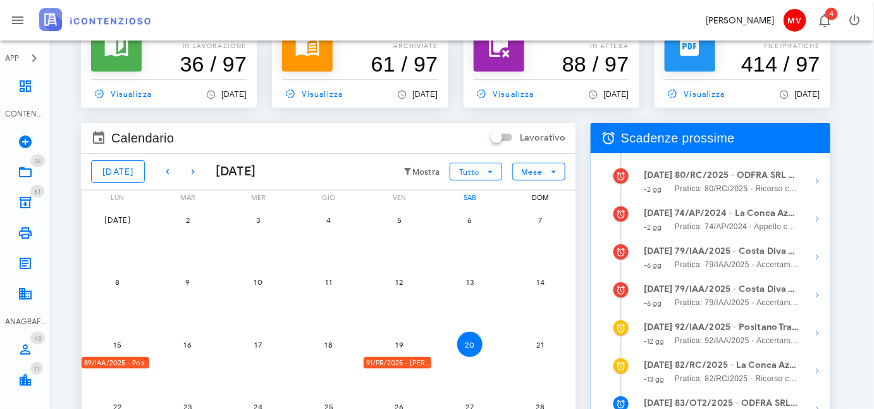
scroll to position [16, 0]
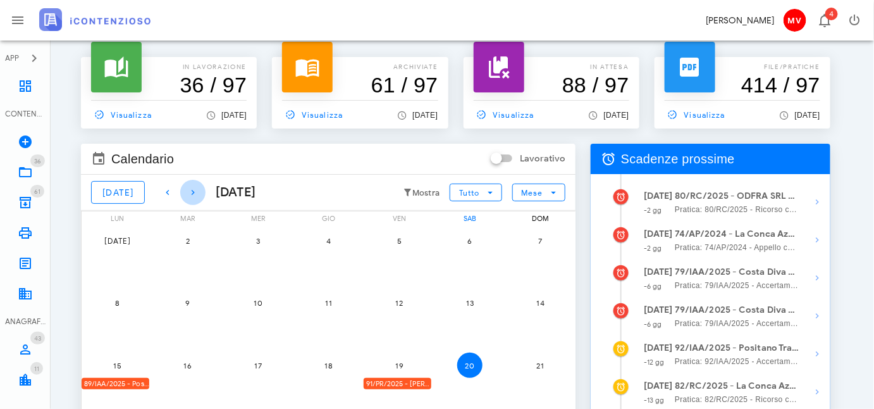
click at [185, 187] on icon "button" at bounding box center [192, 192] width 15 height 15
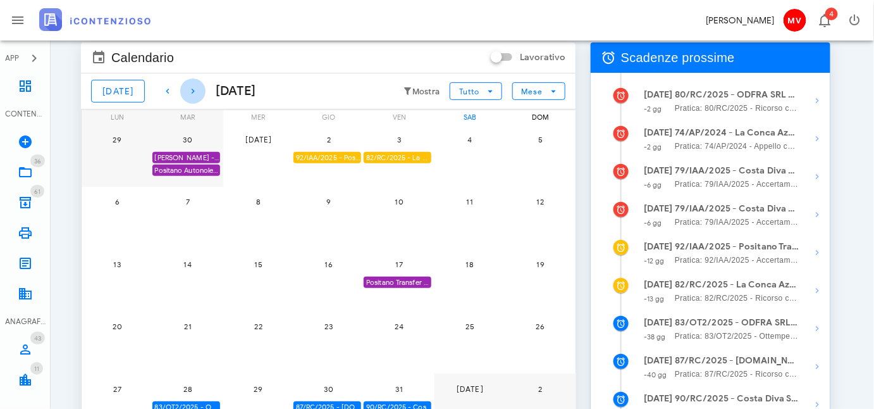
scroll to position [247, 0]
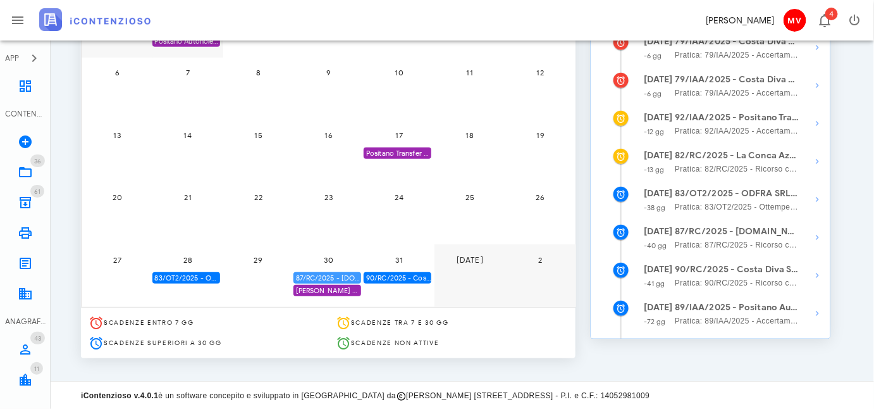
click at [345, 276] on div "87/RC/2025 - FRA.CAM BUILDINGS & SERVICES SRL - Inviare Ricorso" at bounding box center [327, 278] width 68 height 12
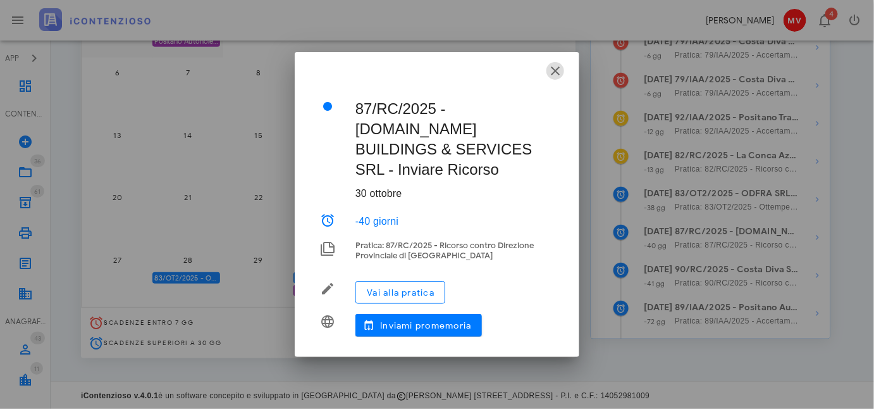
click at [559, 78] on icon "button" at bounding box center [555, 70] width 15 height 15
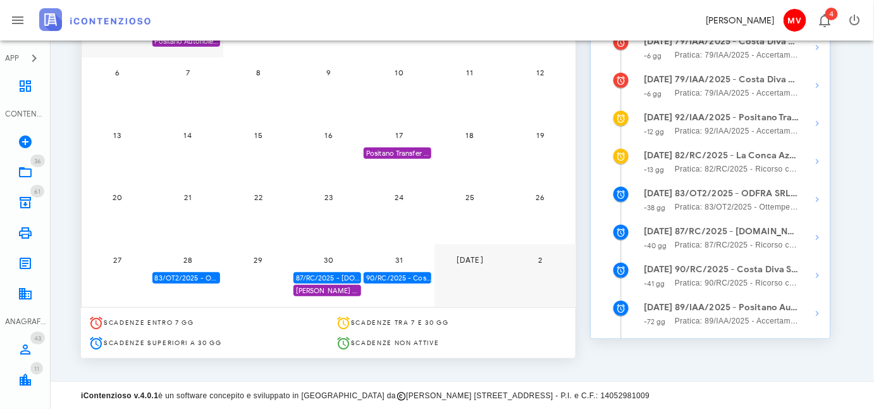
click at [331, 300] on div "30 87/RC/2025 - FRA.CAM BUILDINGS & SERVICES SRL - Inviare Ricorso Cappotto Ang…" at bounding box center [328, 275] width 71 height 63
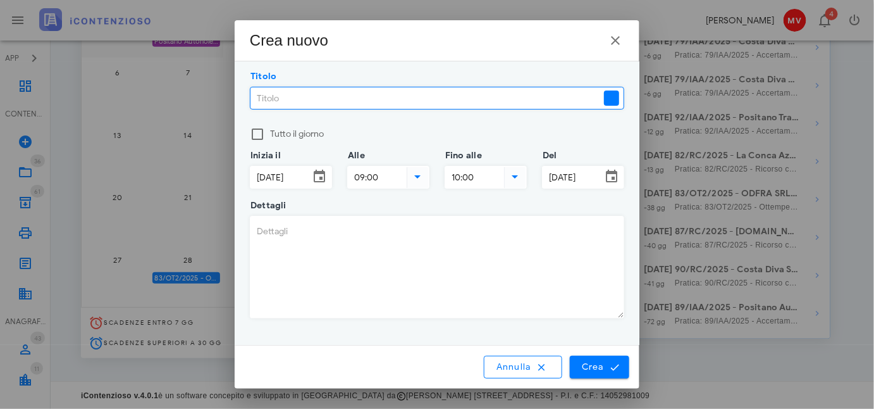
click at [258, 97] on input "Titolo" at bounding box center [425, 98] width 351 height 22
click at [324, 101] on input "Positano Autonol. Coop. Scade termine controdeduzioni o accesso atti" at bounding box center [425, 98] width 351 height 22
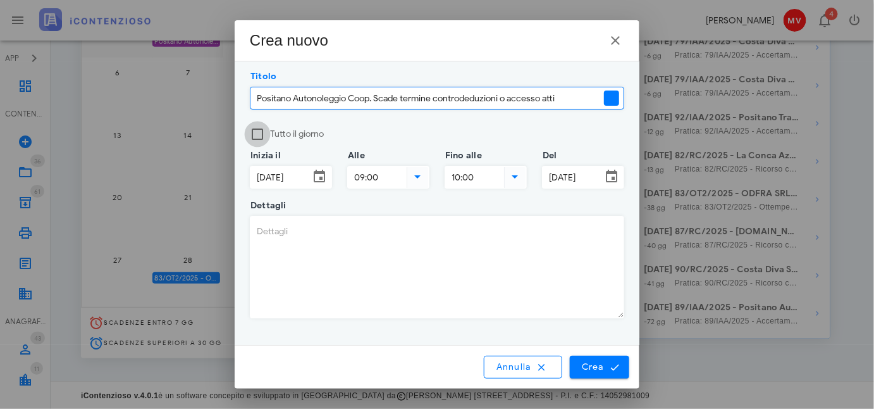
type input "Positano Autonoleggio Coop. Scade termine controdeduzioni o accesso atti"
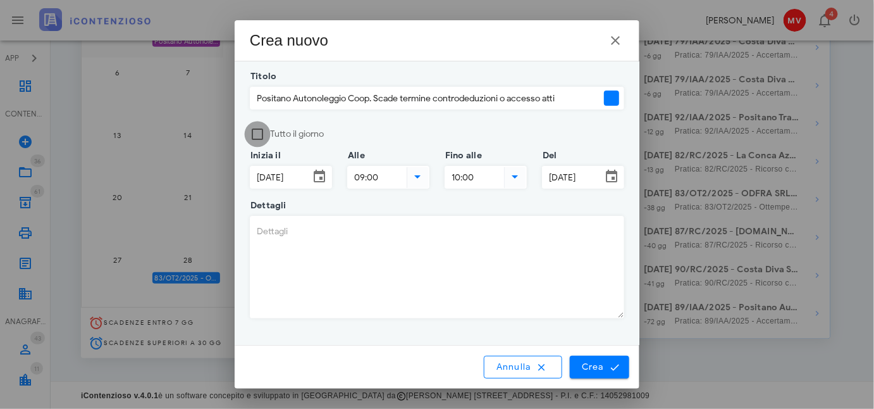
click at [259, 134] on div at bounding box center [258, 134] width 22 height 22
click at [614, 97] on div at bounding box center [611, 97] width 15 height 15
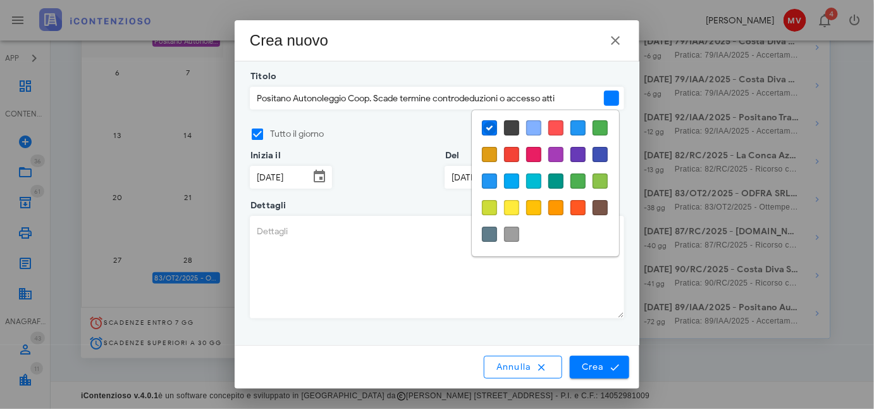
click at [555, 147] on div at bounding box center [555, 154] width 15 height 15
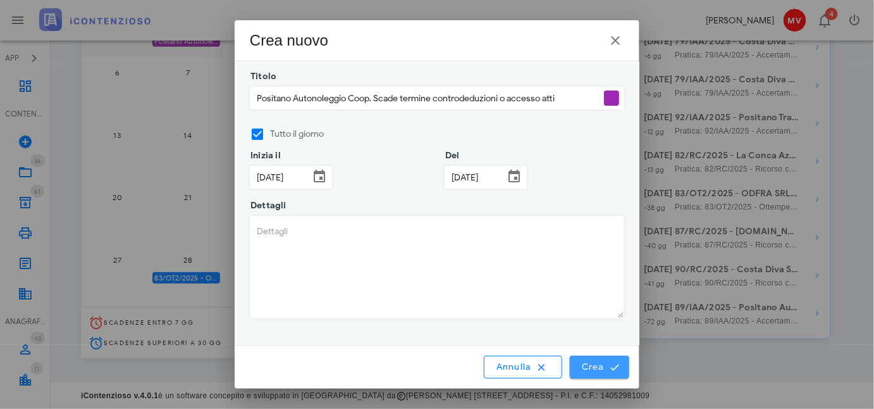
click at [601, 366] on span "Crea" at bounding box center [599, 366] width 37 height 11
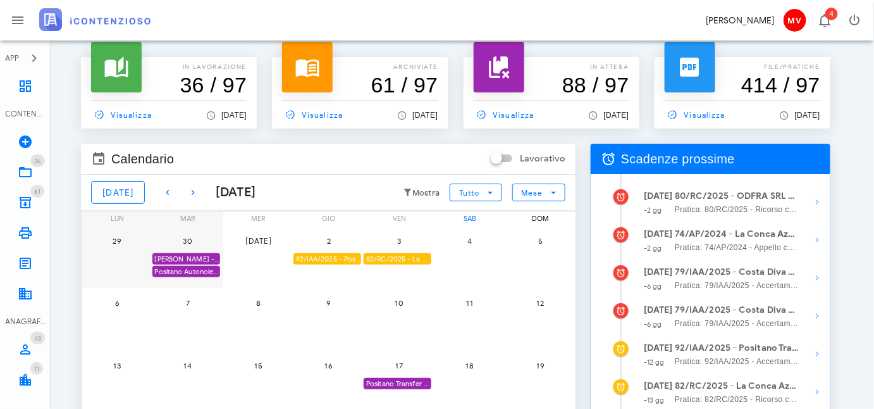
scroll to position [0, 0]
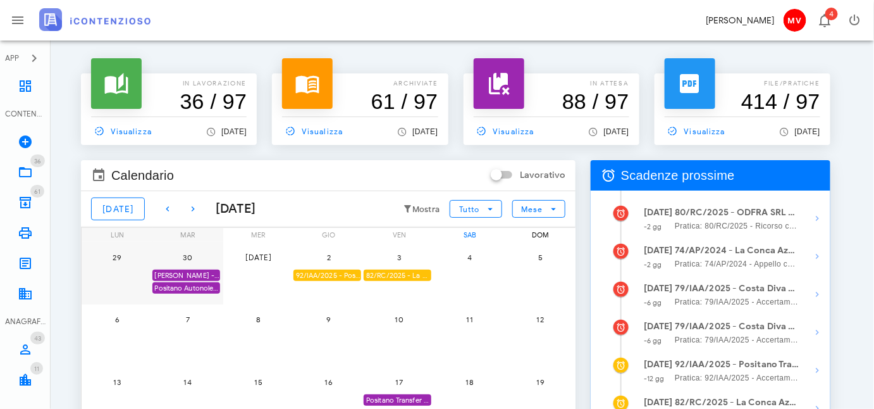
click at [735, 212] on strong "80/RC/2025 - ODFRA SRL - In attesa della Costituzione in Giudizio controparte" at bounding box center [737, 213] width 125 height 14
click at [816, 215] on icon "button" at bounding box center [817, 218] width 15 height 15
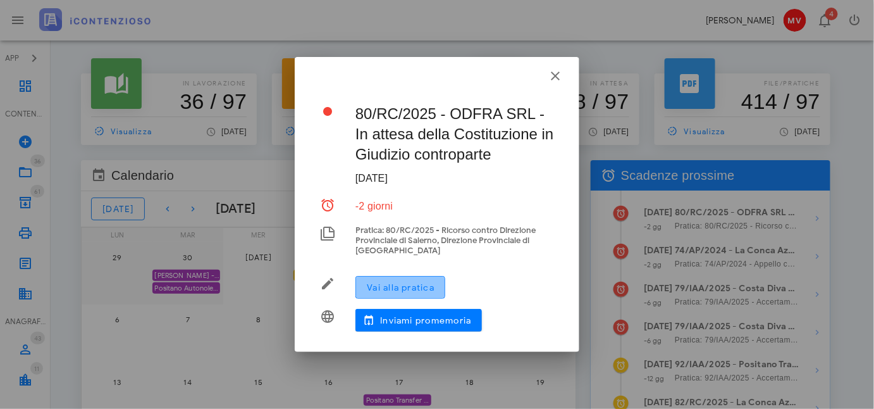
click at [401, 288] on span "Vai alla pratica" at bounding box center [400, 287] width 68 height 11
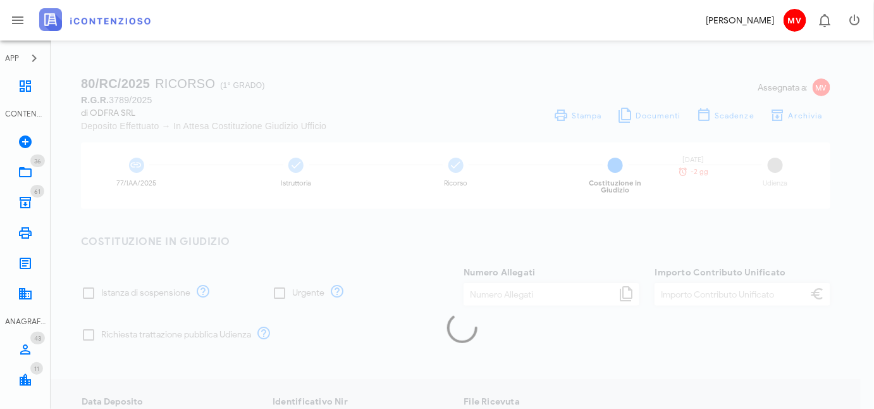
checkbox input "true"
type input "15"
type input "500,00"
type input "[DATE]"
type input "123456789"
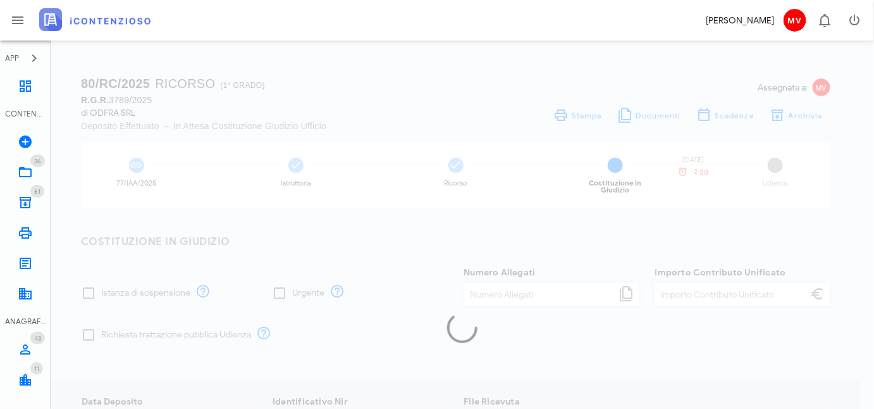
type input "3789"
type input "2025"
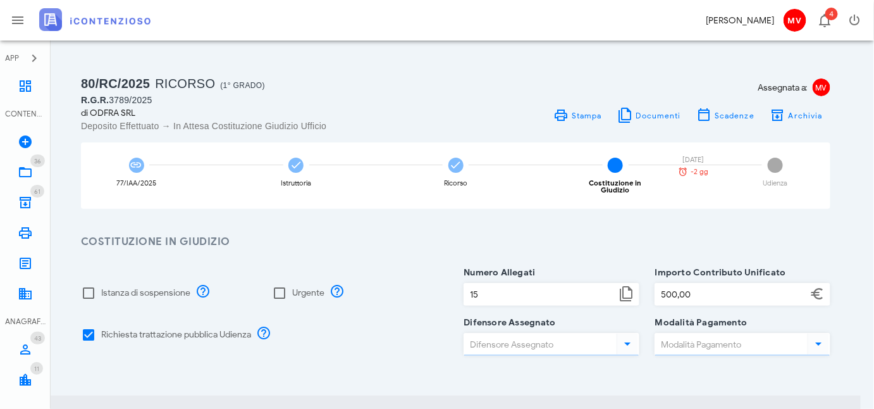
type input "Contrassegno"
type input "Valerio Milano"
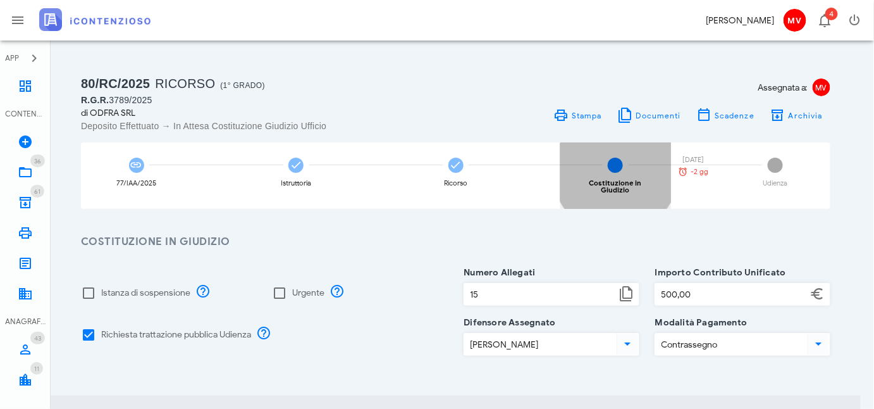
click at [614, 163] on span "4" at bounding box center [615, 165] width 15 height 15
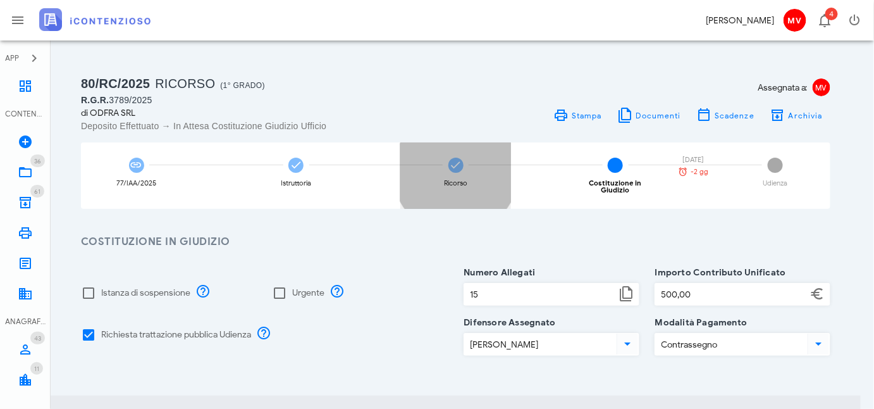
click at [448, 165] on span at bounding box center [455, 165] width 15 height 15
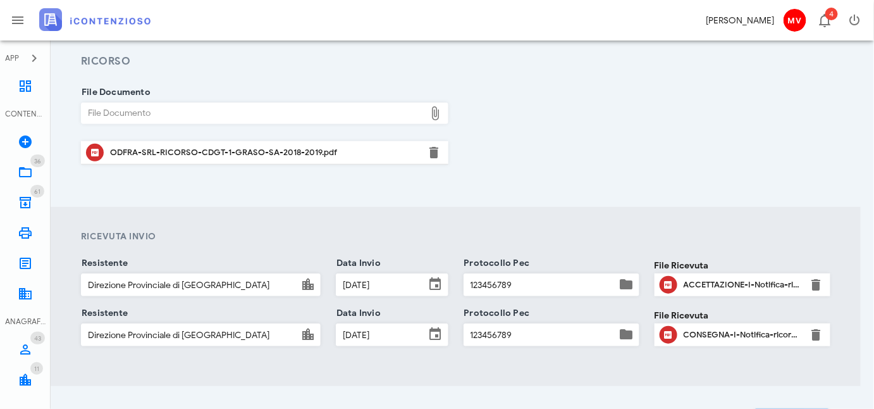
scroll to position [39, 0]
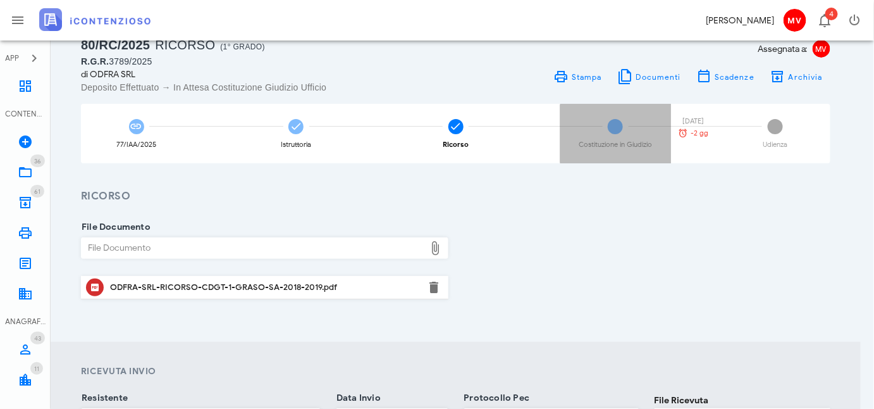
click at [612, 126] on span "4" at bounding box center [615, 126] width 15 height 15
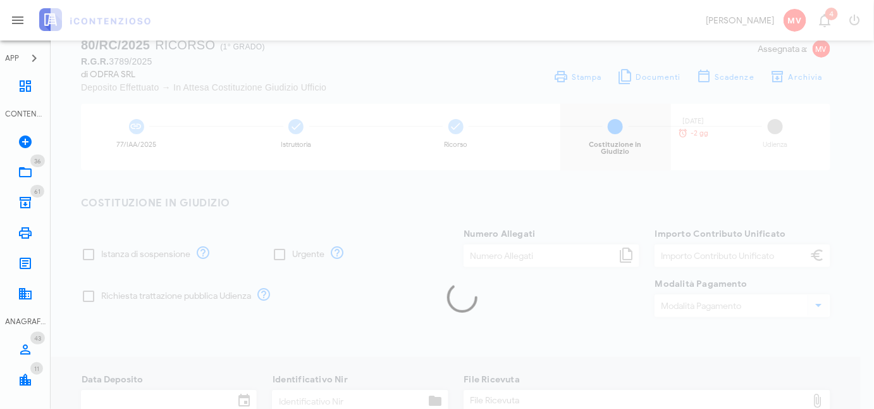
checkbox input "true"
type input "15"
type input "500,00"
type input "Contrassegno"
type input "17/07/2025"
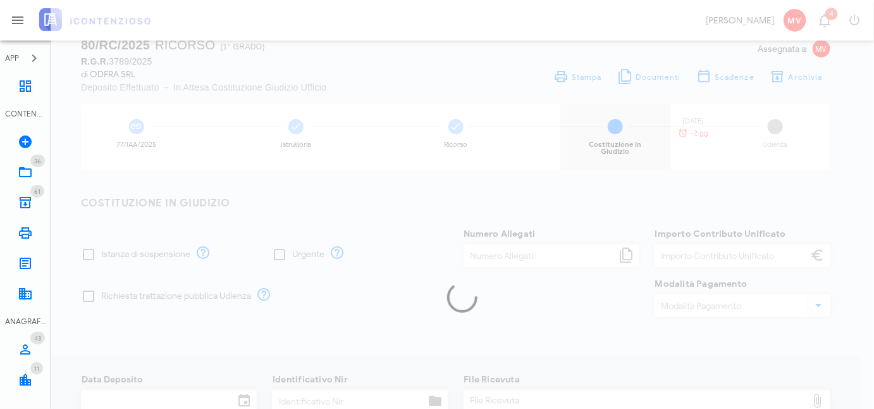
type input "123456789"
type input "3789"
type input "2025"
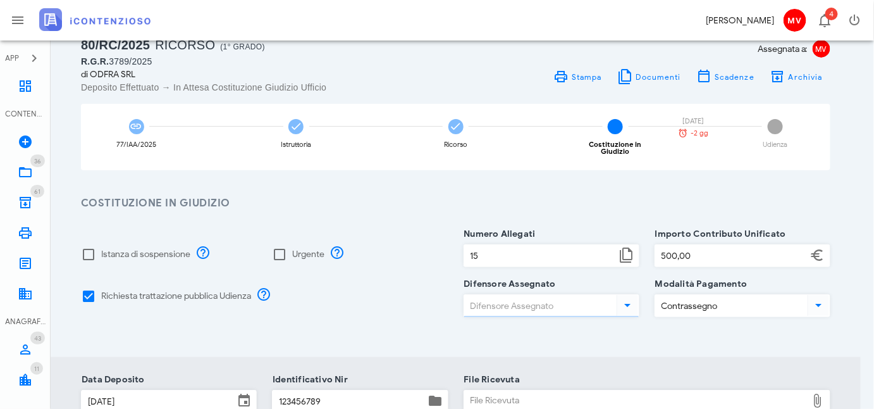
type input "[PERSON_NAME]"
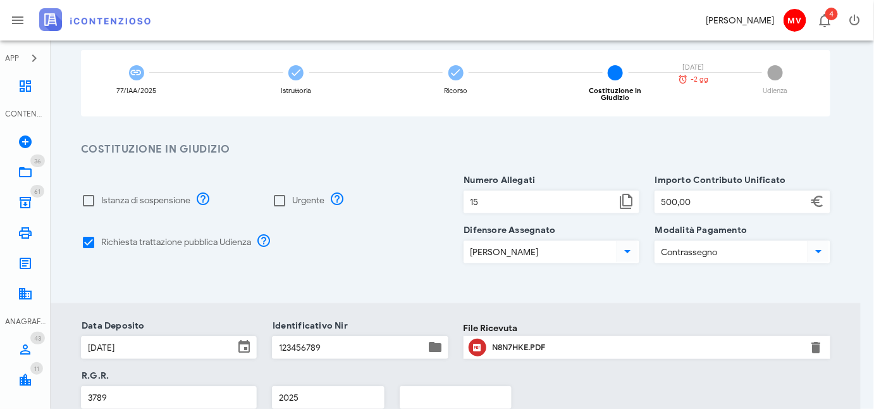
scroll to position [211, 0]
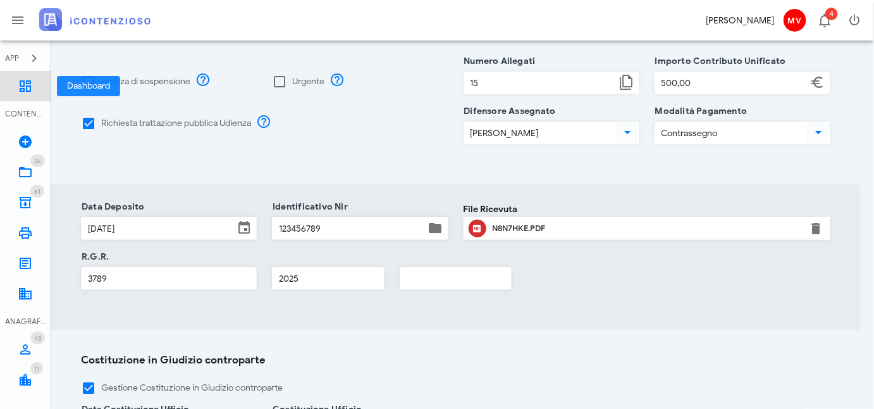
click at [23, 80] on icon at bounding box center [25, 85] width 15 height 15
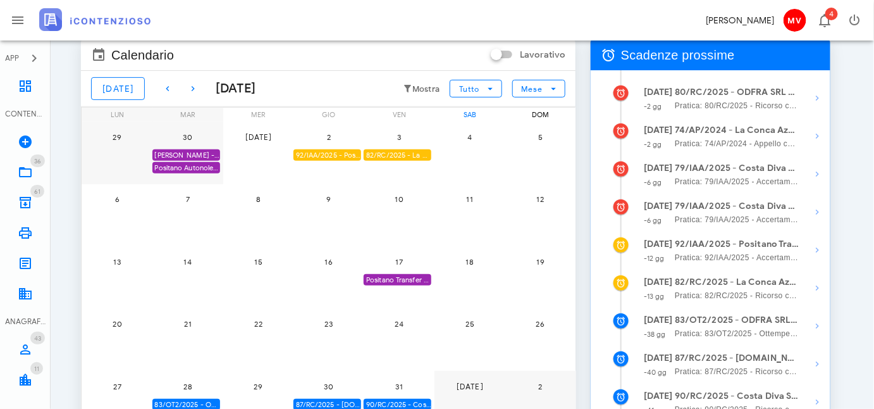
scroll to position [247, 0]
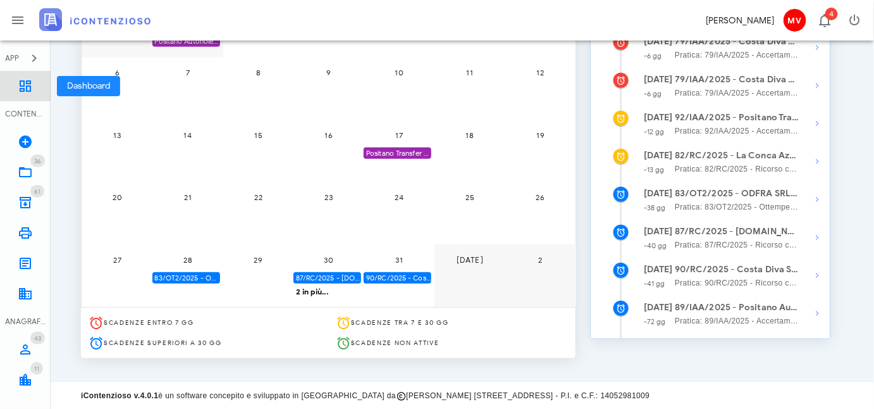
click at [22, 83] on icon at bounding box center [25, 85] width 15 height 15
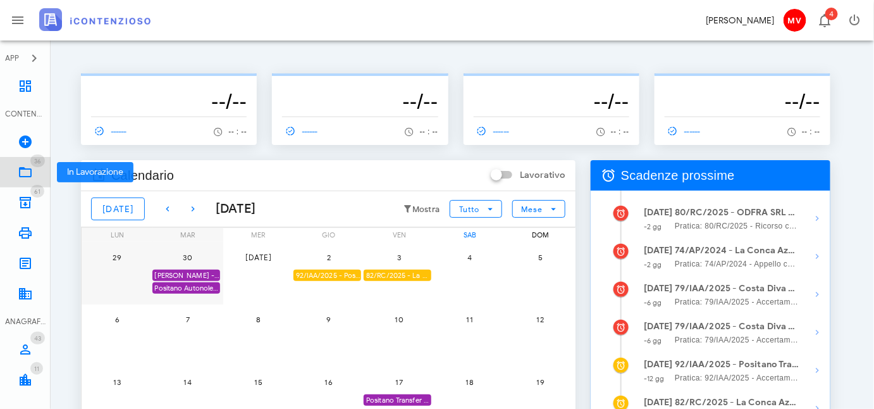
click at [20, 171] on icon at bounding box center [25, 171] width 15 height 15
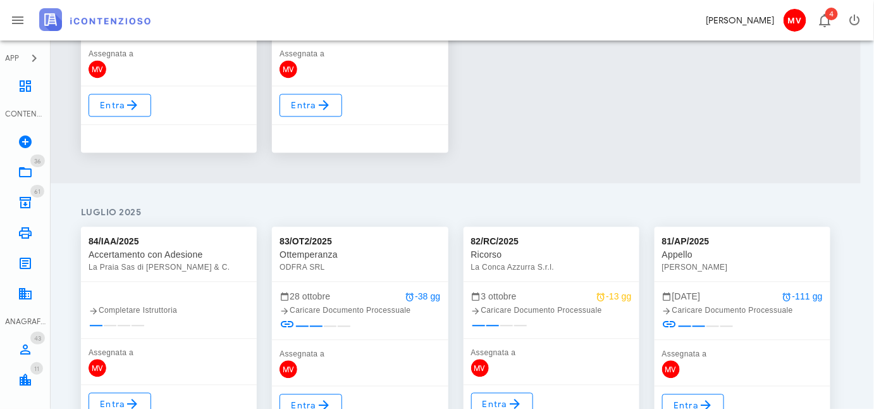
scroll to position [862, 0]
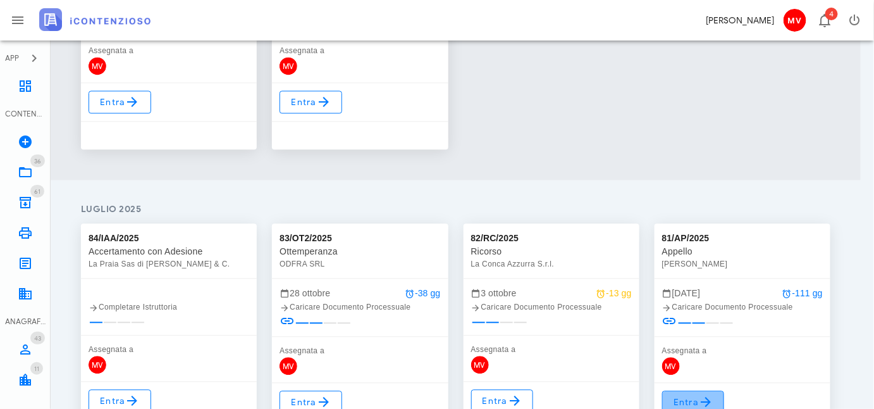
click at [696, 401] on span "Entra" at bounding box center [693, 401] width 41 height 15
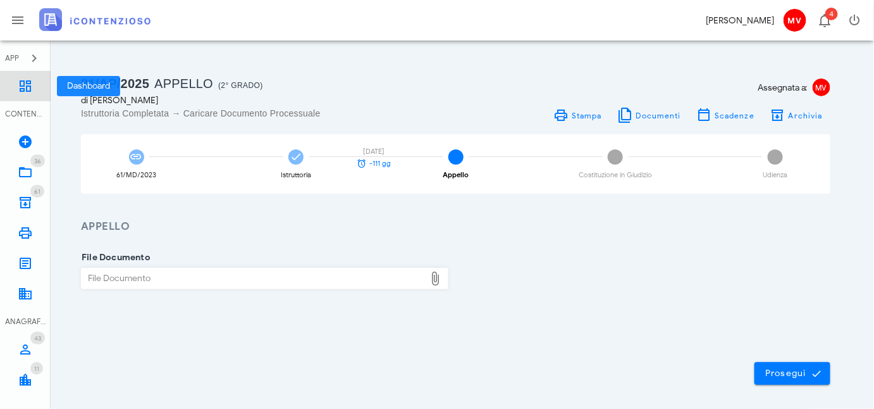
click at [23, 87] on icon at bounding box center [25, 85] width 15 height 15
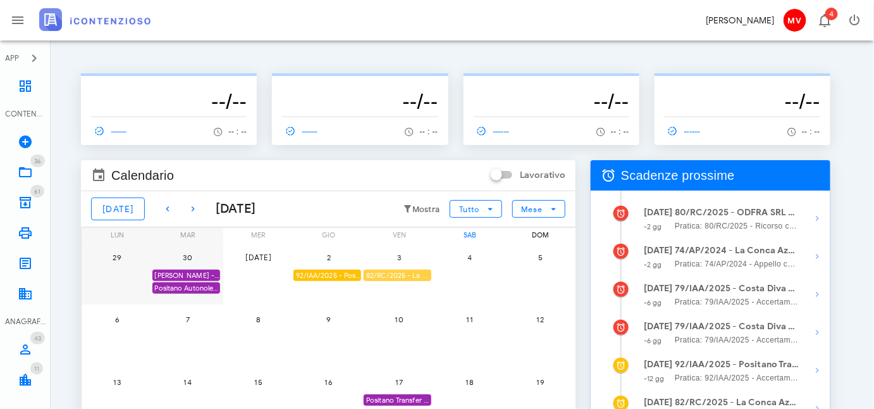
click at [407, 271] on div "82/RC/2025 - La Conca Azzurra S.r.l. - Inviare Ricorso" at bounding box center [398, 275] width 68 height 12
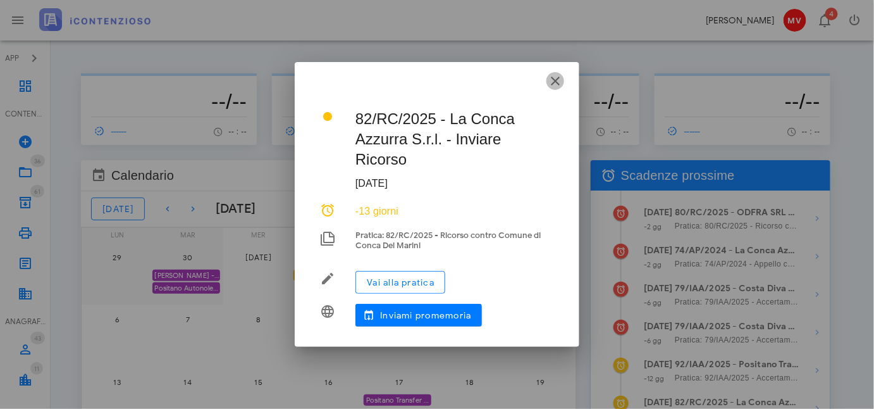
click at [555, 79] on icon "button" at bounding box center [555, 80] width 15 height 15
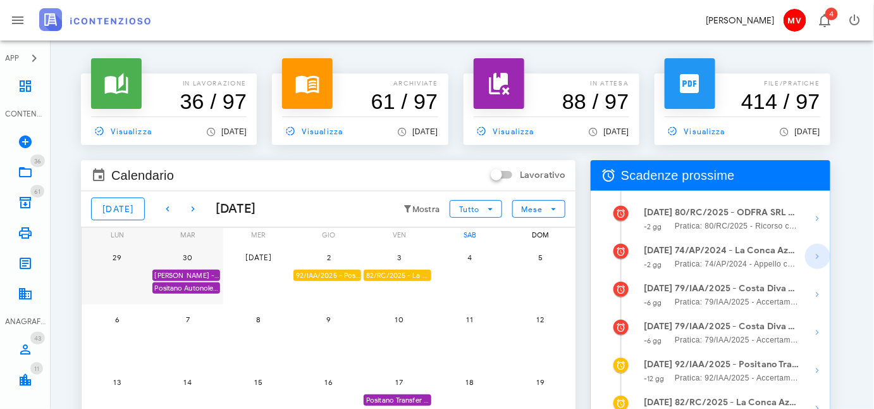
click at [816, 254] on icon "button" at bounding box center [817, 256] width 15 height 15
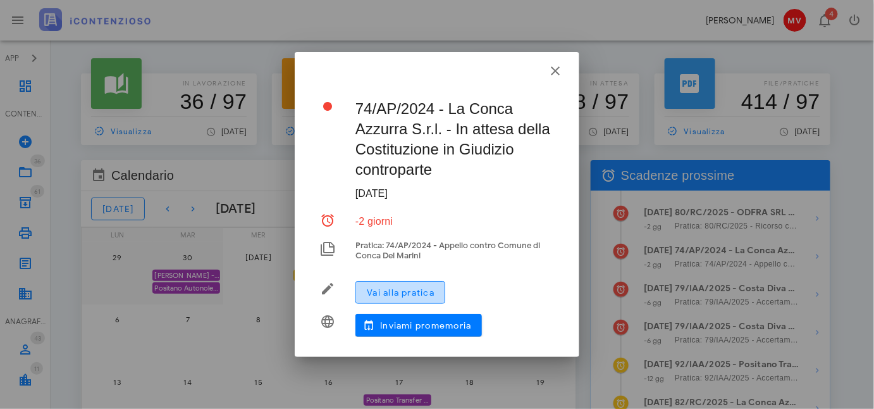
click at [396, 290] on span "Vai alla pratica" at bounding box center [400, 292] width 68 height 11
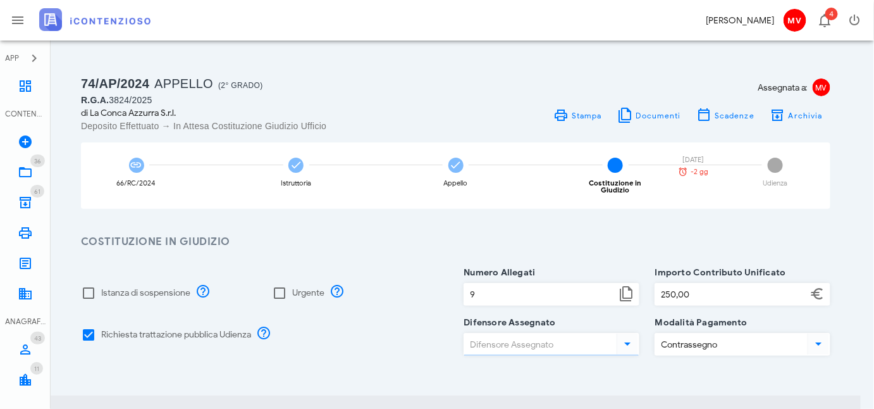
type input "[PERSON_NAME]"
drag, startPoint x: 110, startPoint y: 99, endPoint x: 131, endPoint y: 97, distance: 21.0
click at [131, 97] on div "R.G.A. 3824/2025" at bounding box center [265, 100] width 368 height 13
copy div "3824"
click at [22, 294] on icon at bounding box center [25, 293] width 15 height 15
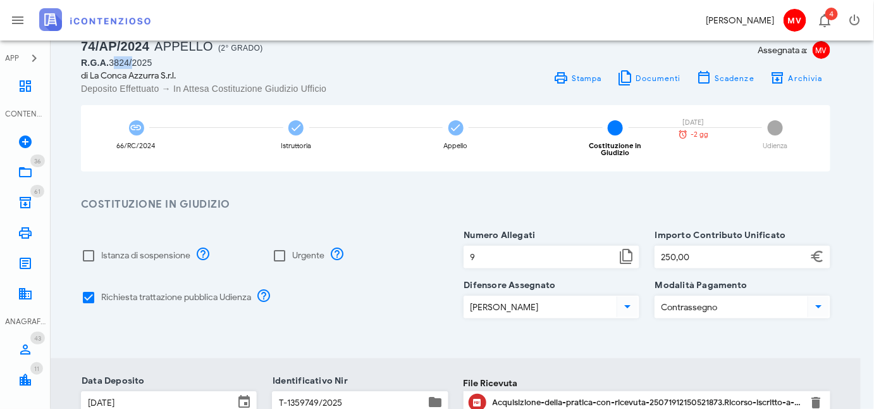
scroll to position [57, 0]
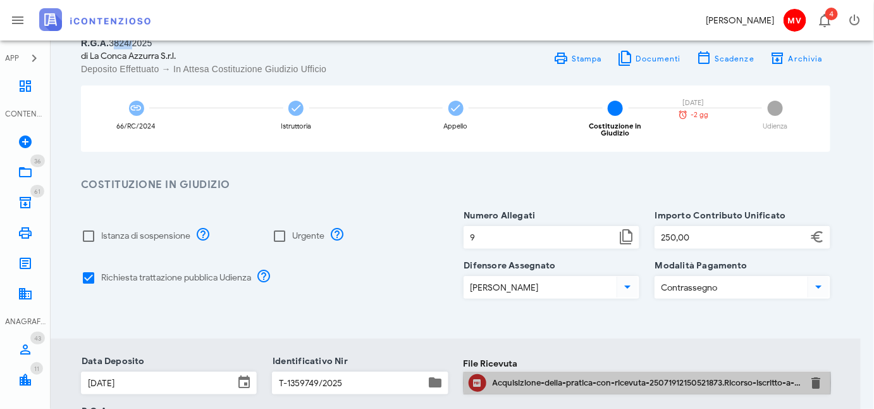
click at [581, 378] on div "Acquisizione-della-pratica-con-ricevuta-25071912150521873.Ricorso-iscritto-a-ru…" at bounding box center [647, 383] width 309 height 10
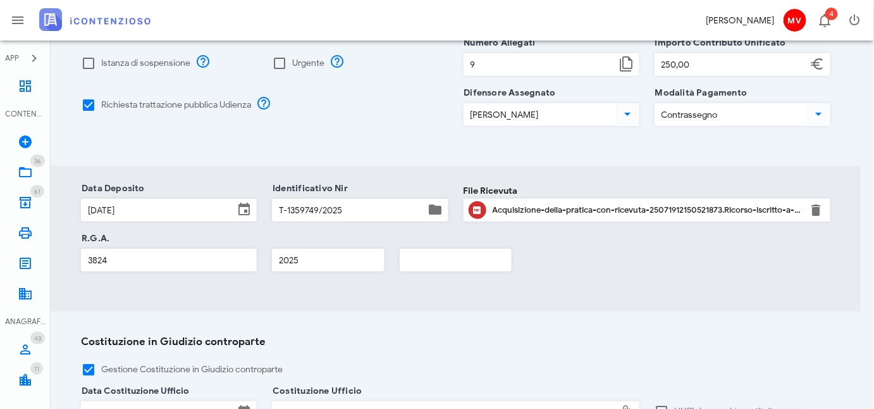
scroll to position [0, 0]
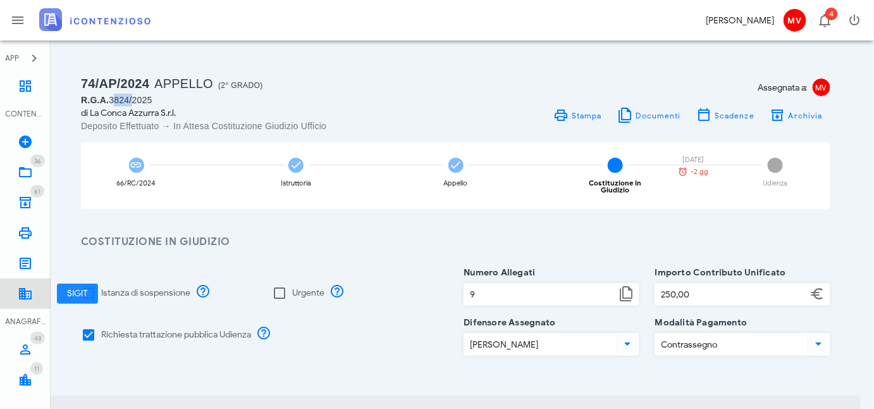
click at [27, 297] on icon at bounding box center [25, 293] width 15 height 15
